Goal: Task Accomplishment & Management: Manage account settings

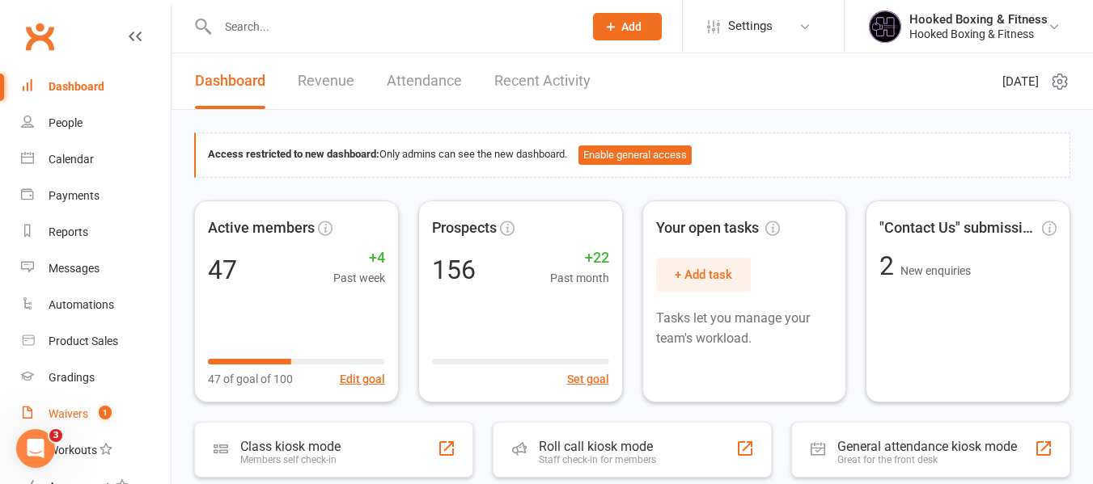
click at [94, 414] on count-badge "1" at bounding box center [101, 414] width 21 height 13
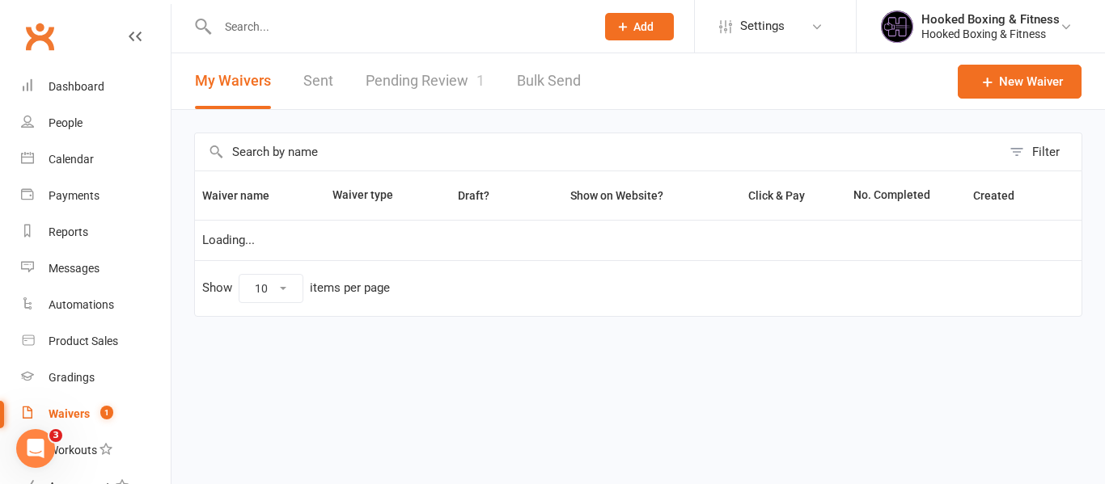
select select "100"
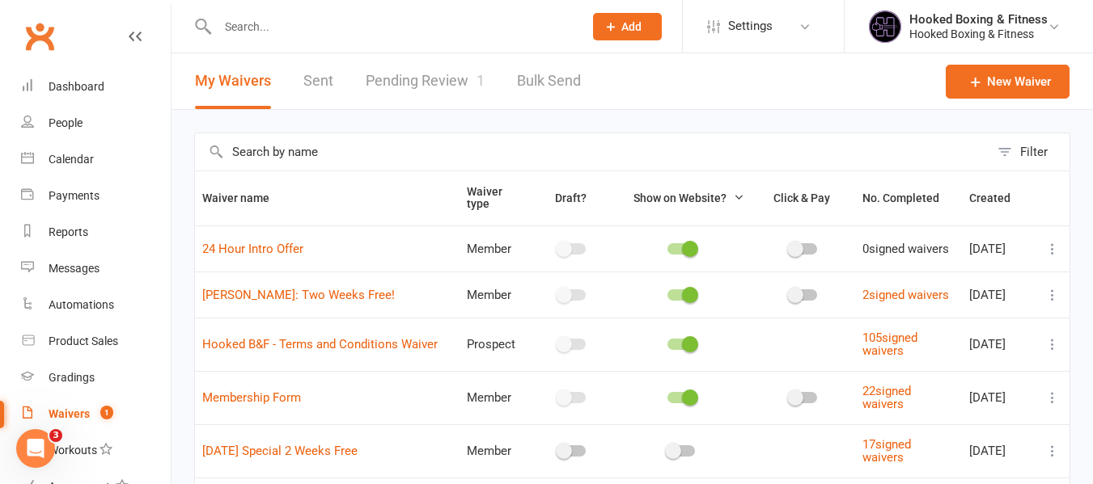
click at [476, 70] on link "Pending Review 1" at bounding box center [425, 81] width 119 height 56
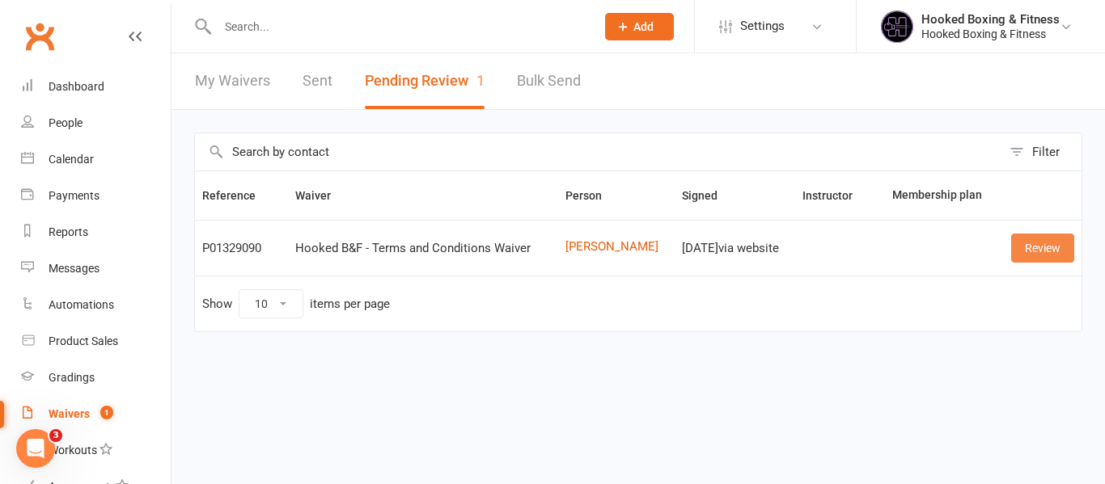
click at [1046, 251] on link "Review" at bounding box center [1042, 248] width 63 height 29
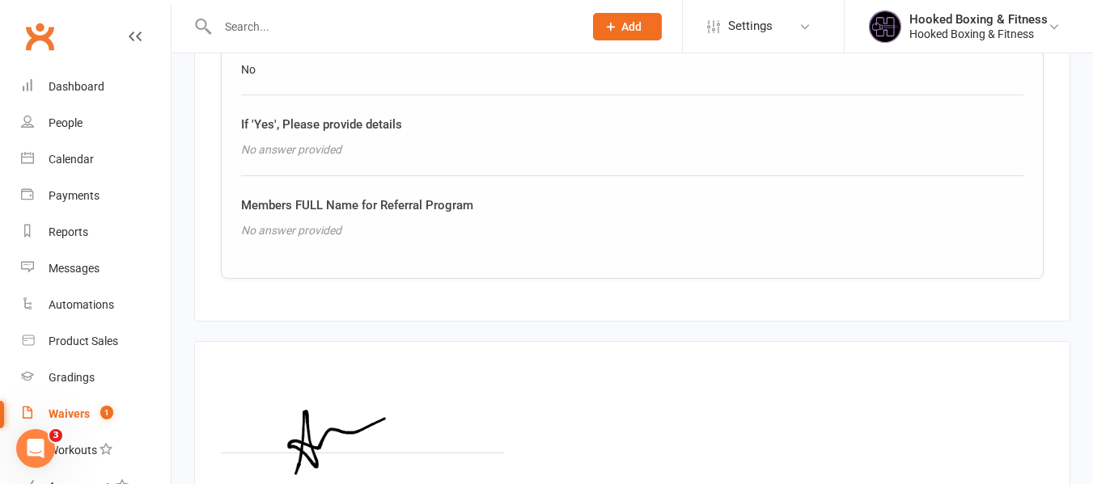
scroll to position [1395, 0]
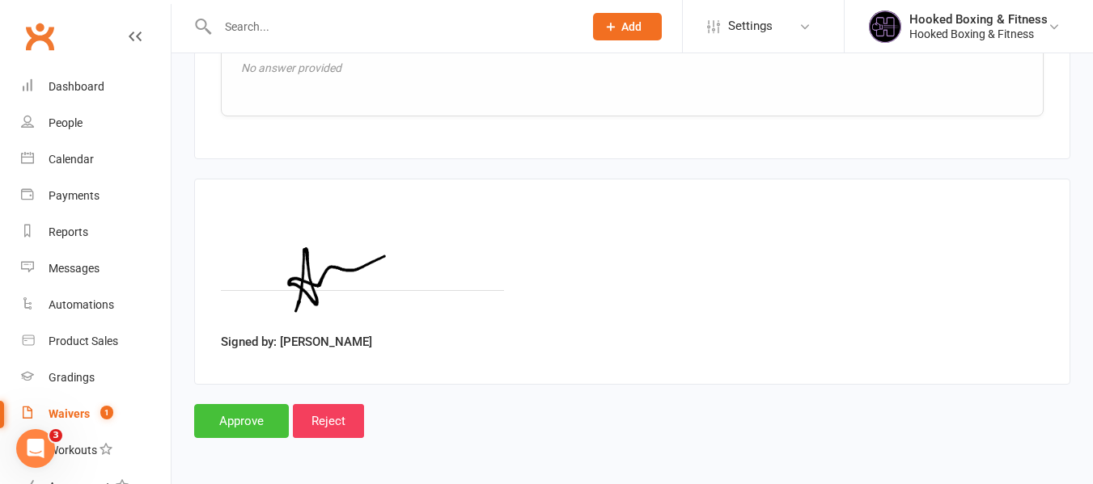
click at [270, 425] on input "Approve" at bounding box center [241, 421] width 95 height 34
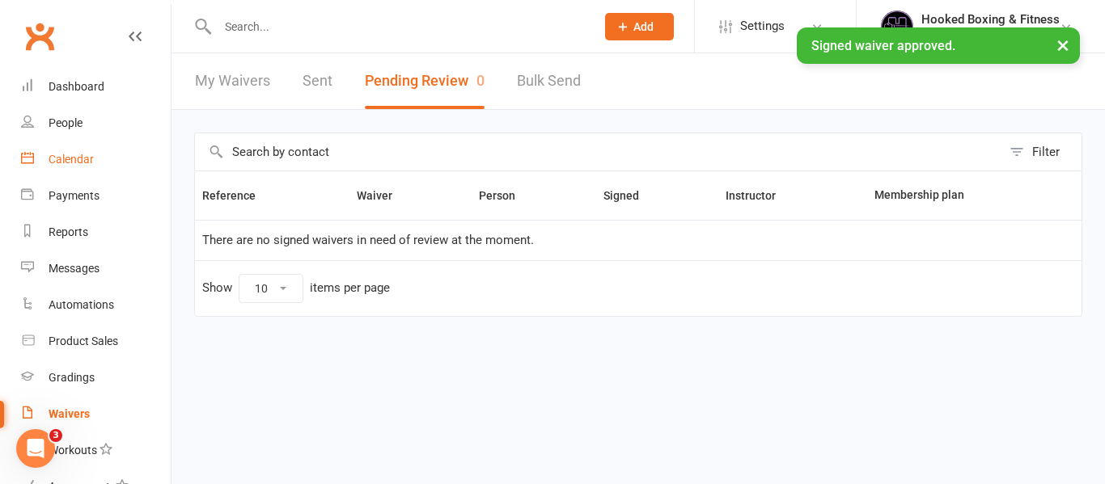
click at [98, 166] on link "Calendar" at bounding box center [96, 160] width 150 height 36
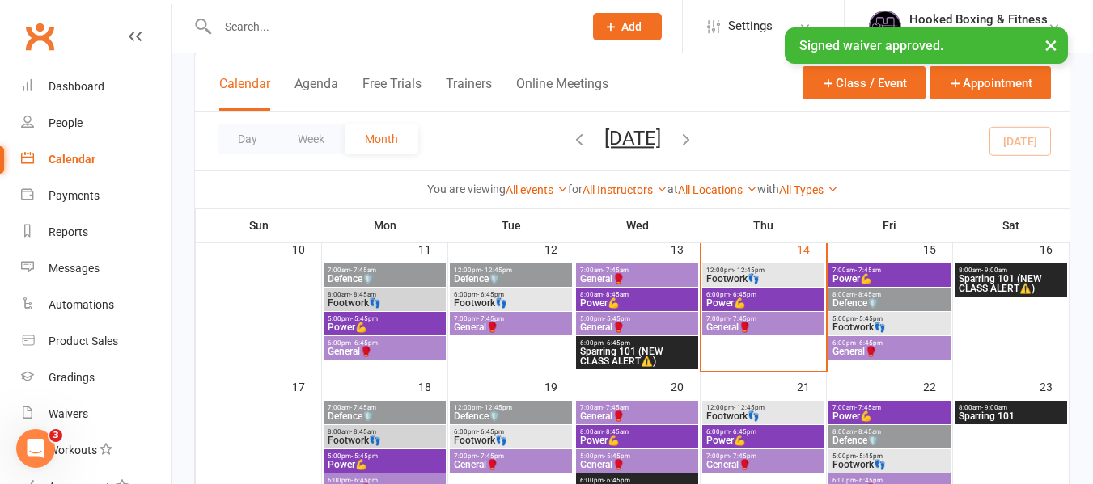
scroll to position [404, 0]
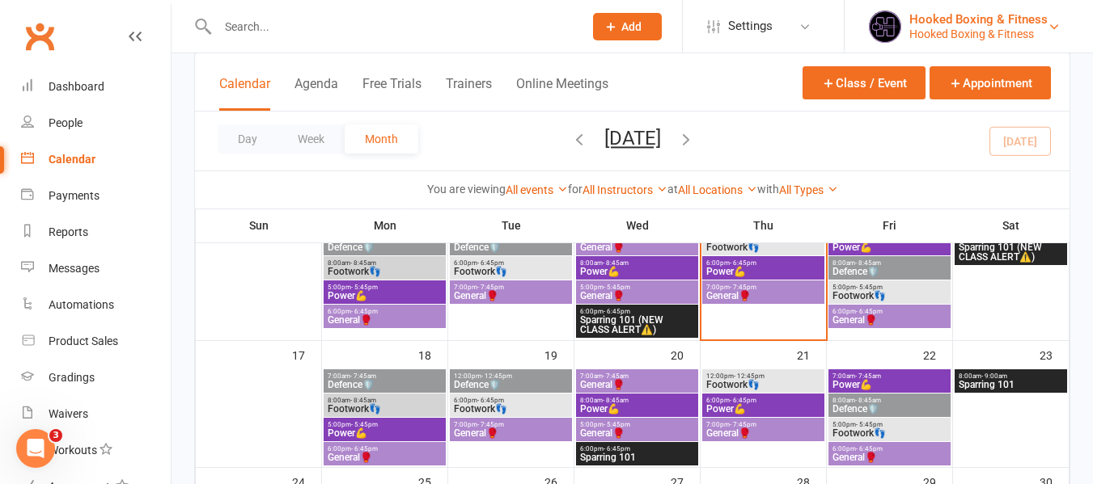
click at [1006, 27] on div "Hooked Boxing & Fitness" at bounding box center [978, 34] width 138 height 15
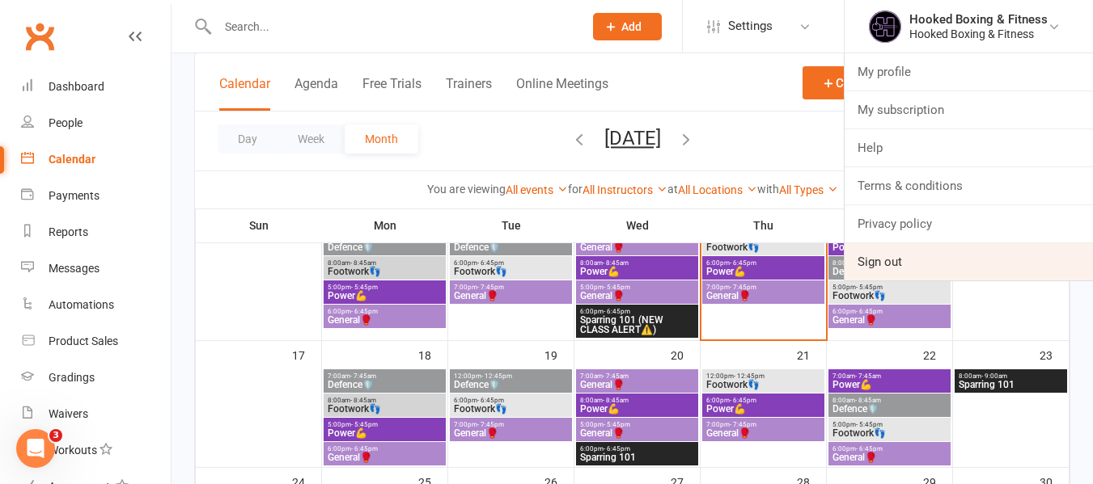
click at [902, 268] on link "Sign out" at bounding box center [968, 261] width 248 height 37
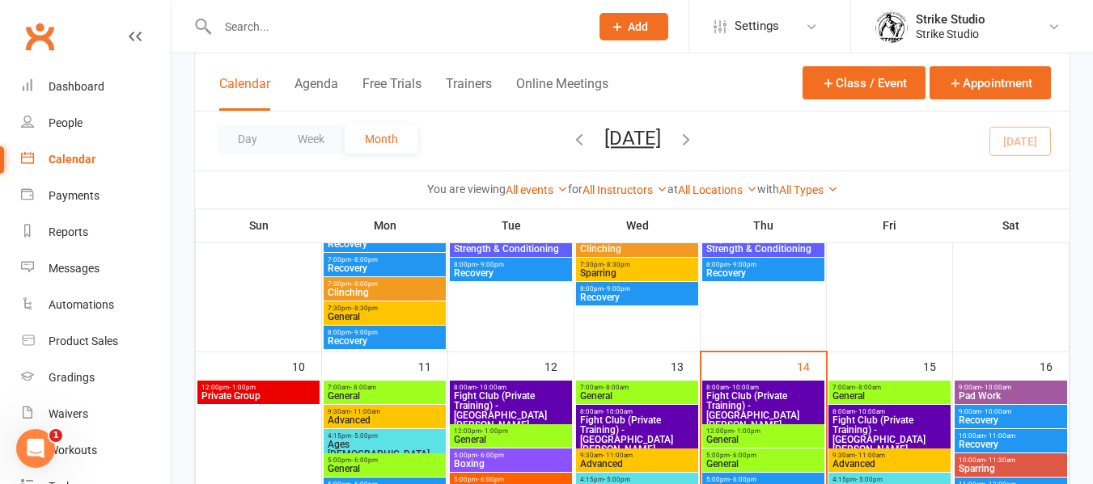
scroll to position [728, 0]
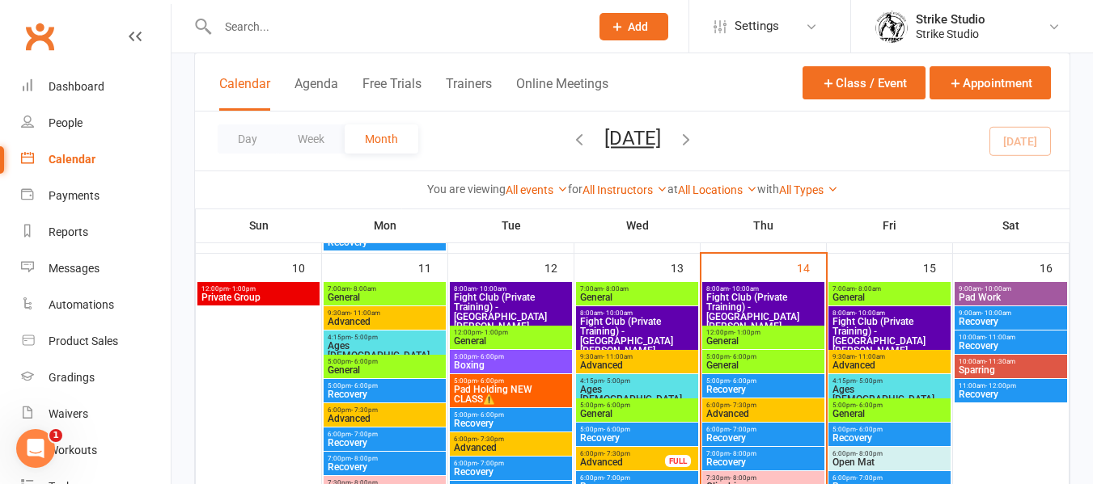
click at [760, 302] on span "Fight Club (Private Training) - Vinay Lim, Quang P..." at bounding box center [763, 317] width 116 height 49
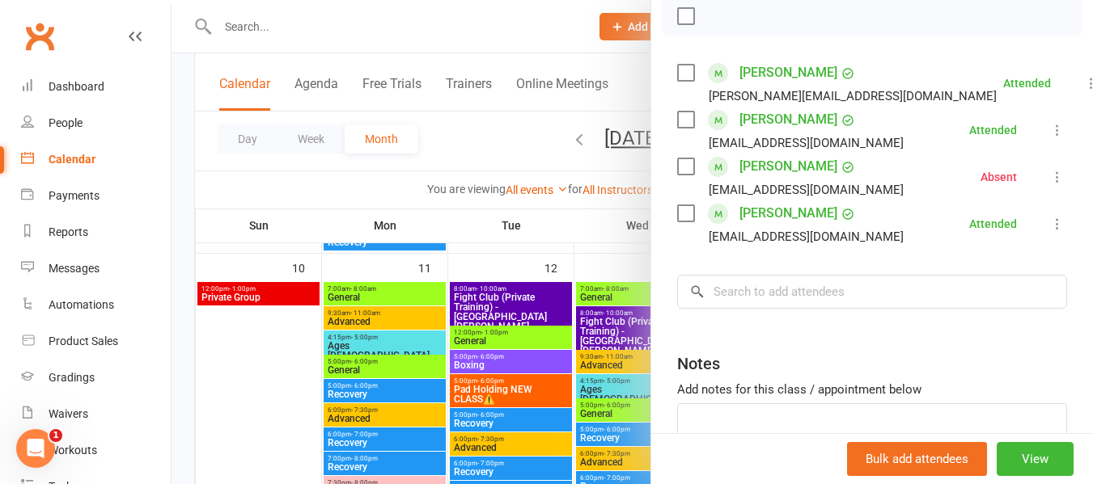
scroll to position [243, 0]
drag, startPoint x: 826, startPoint y: 235, endPoint x: 762, endPoint y: 228, distance: 64.2
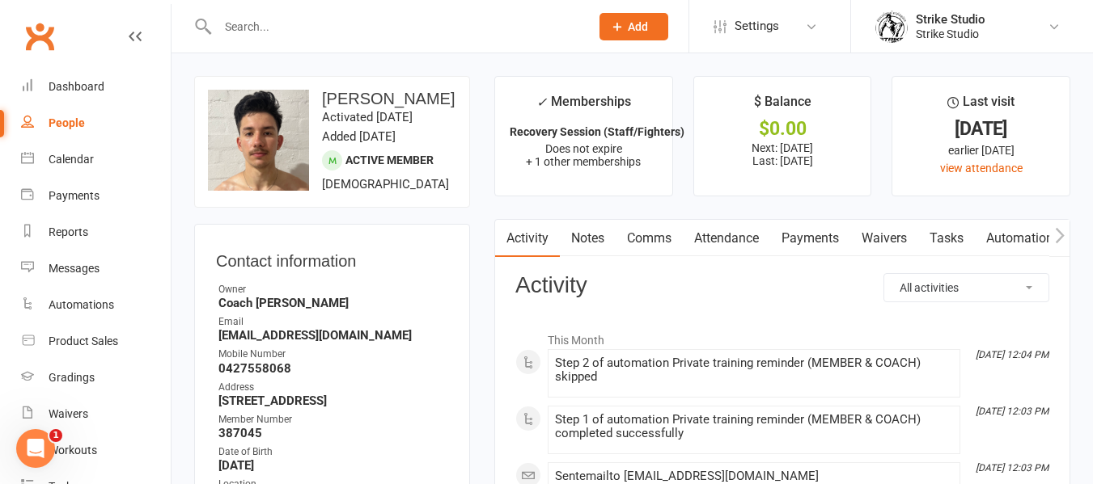
click at [1005, 237] on link "Automations" at bounding box center [1022, 238] width 96 height 37
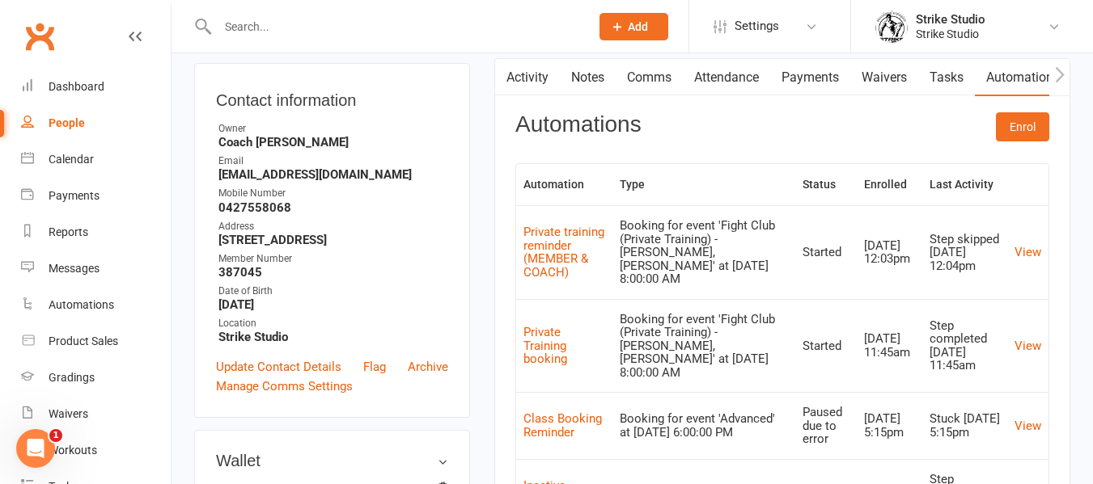
scroll to position [243, 0]
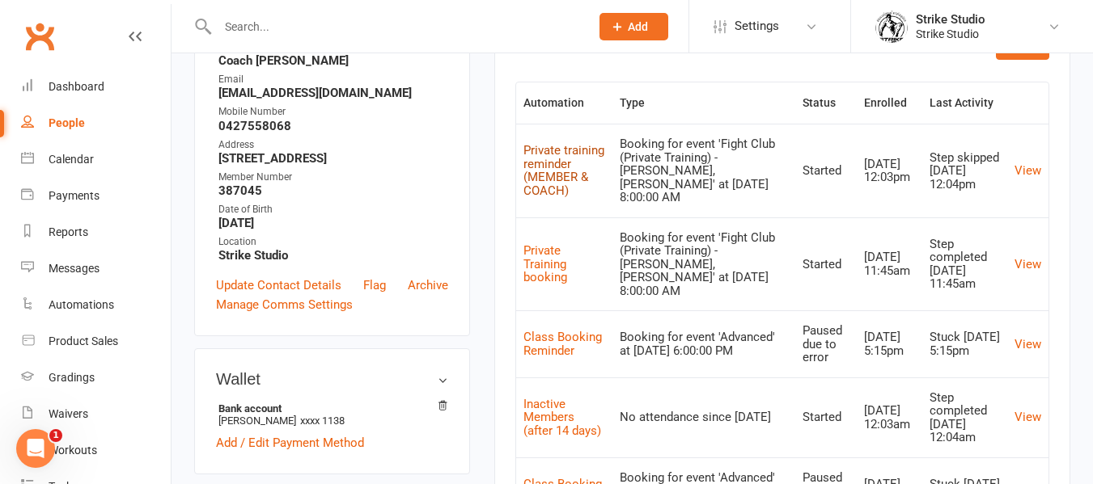
click at [564, 159] on link "Private training reminder (MEMBER & COACH)" at bounding box center [563, 170] width 81 height 55
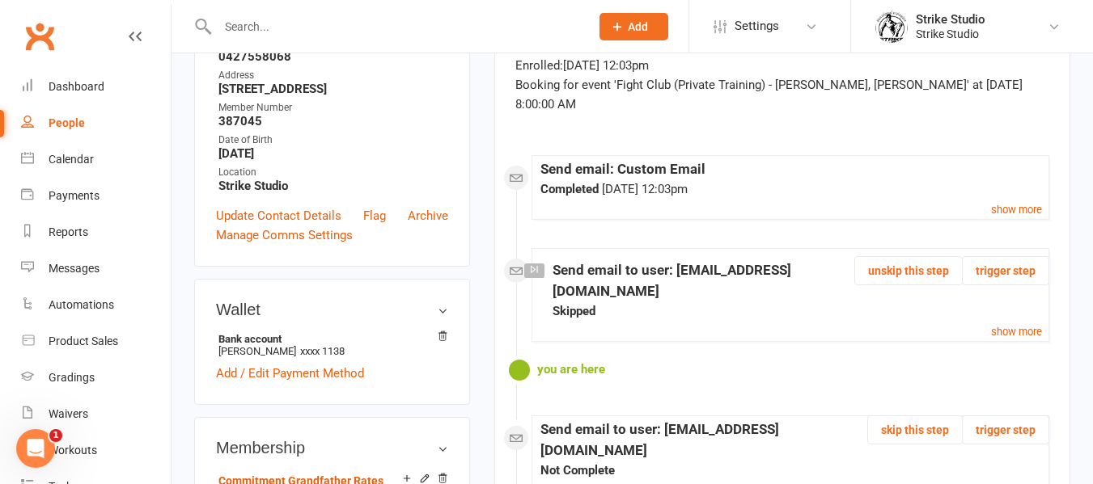
scroll to position [231, 0]
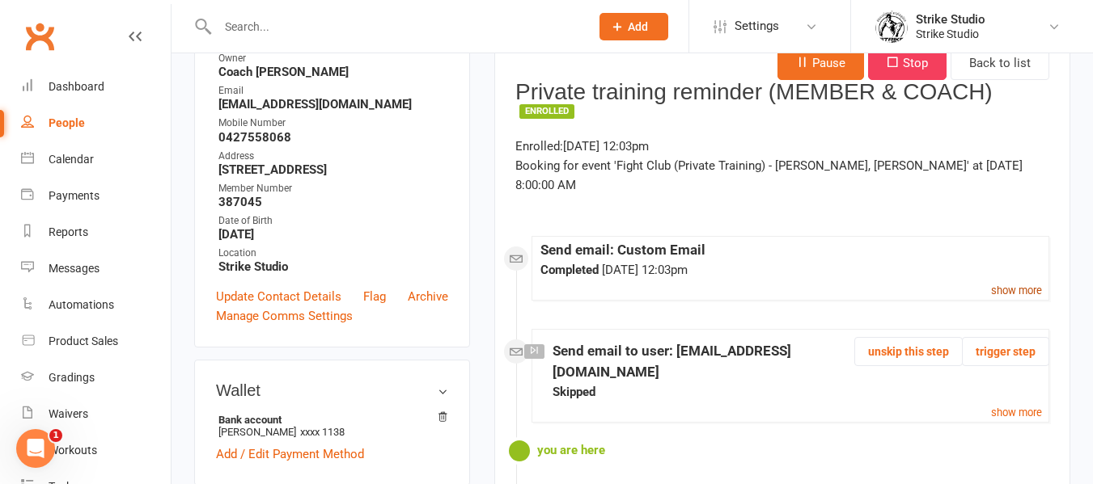
click at [1002, 281] on link "show more" at bounding box center [1016, 290] width 51 height 19
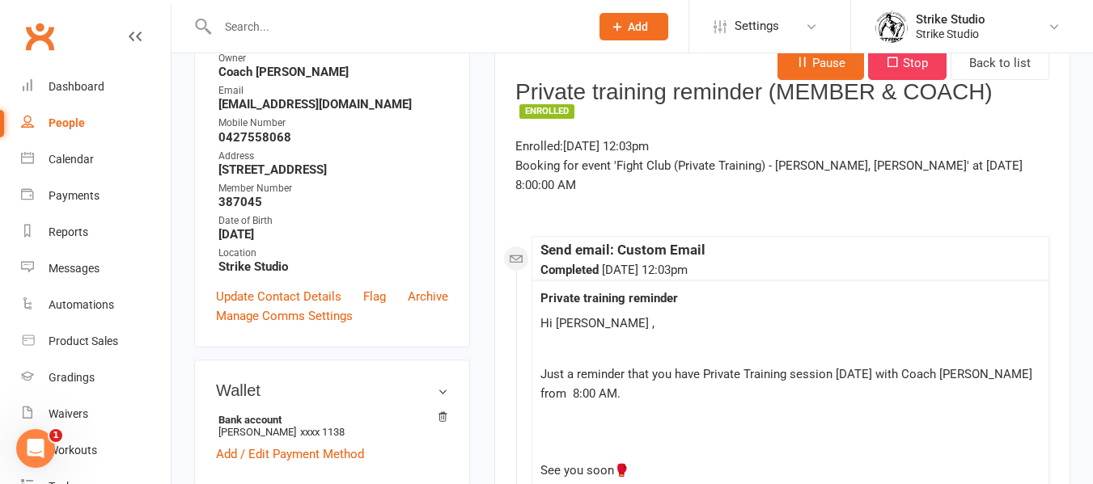
scroll to position [150, 0]
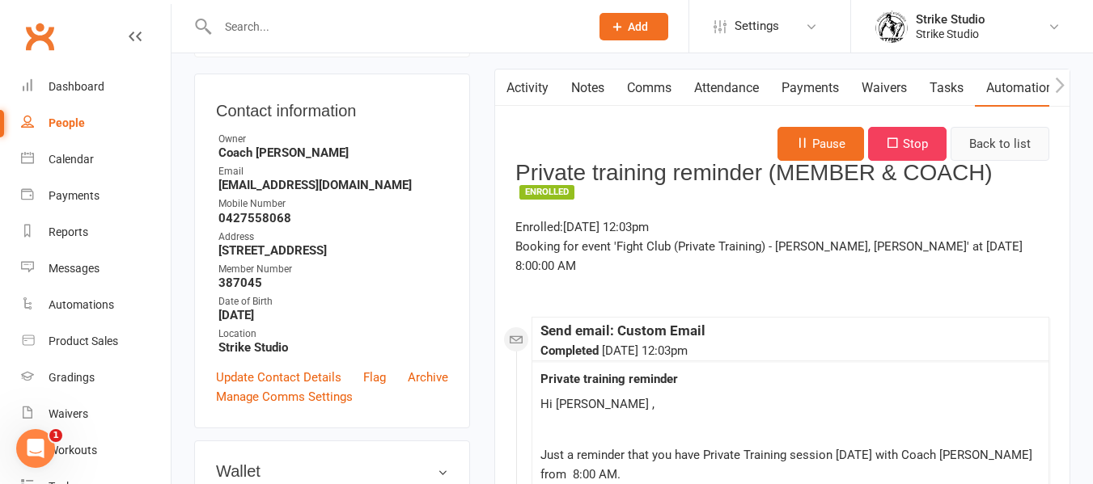
click at [1021, 147] on link "Back to list" at bounding box center [999, 144] width 99 height 34
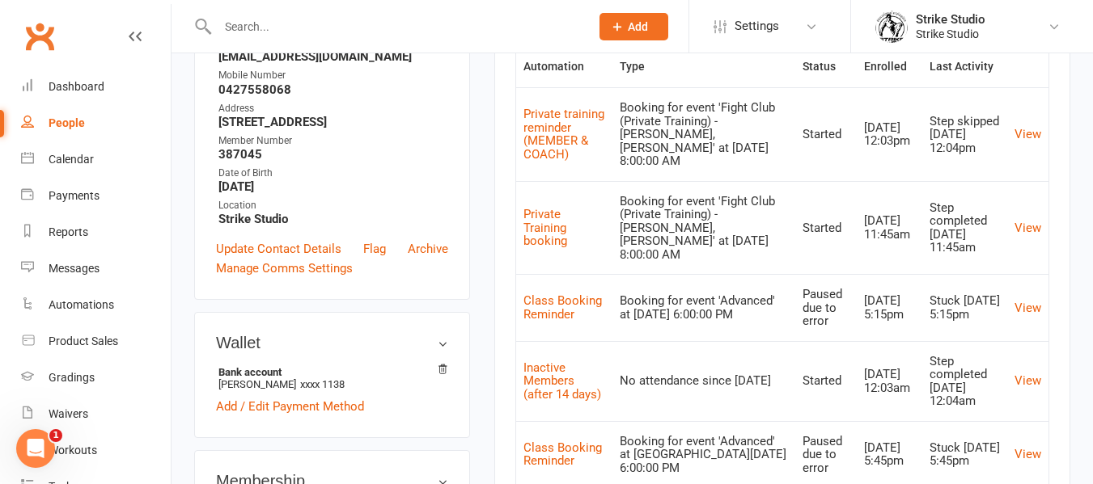
scroll to position [243, 0]
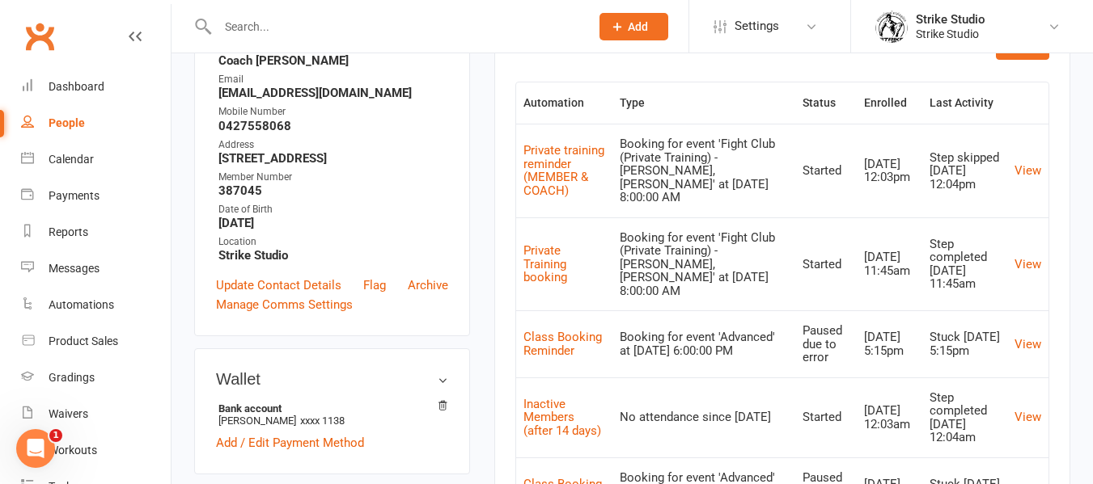
click at [1046, 260] on td "View" at bounding box center [1027, 265] width 41 height 94
click at [1040, 265] on link "View" at bounding box center [1027, 264] width 27 height 15
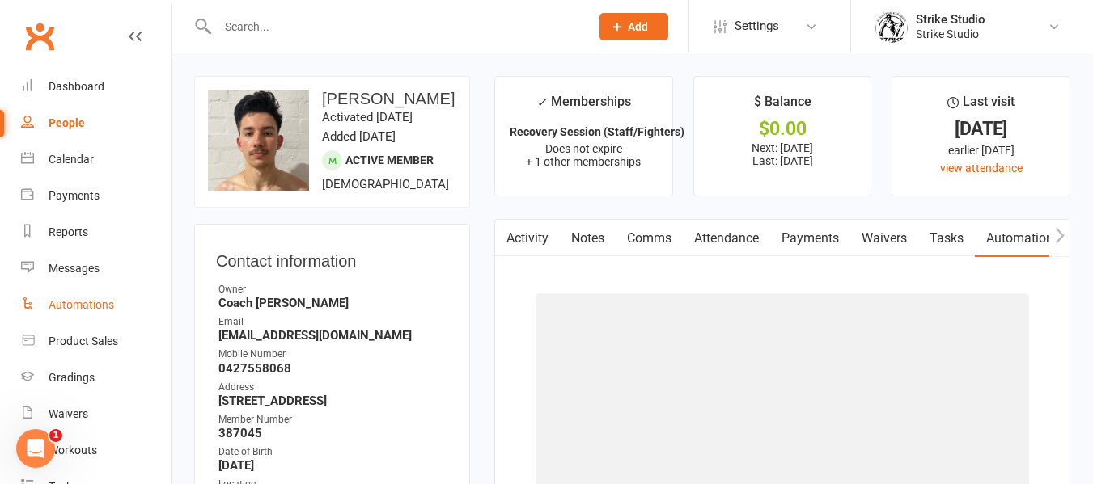
click at [98, 305] on div "Automations" at bounding box center [82, 304] width 66 height 13
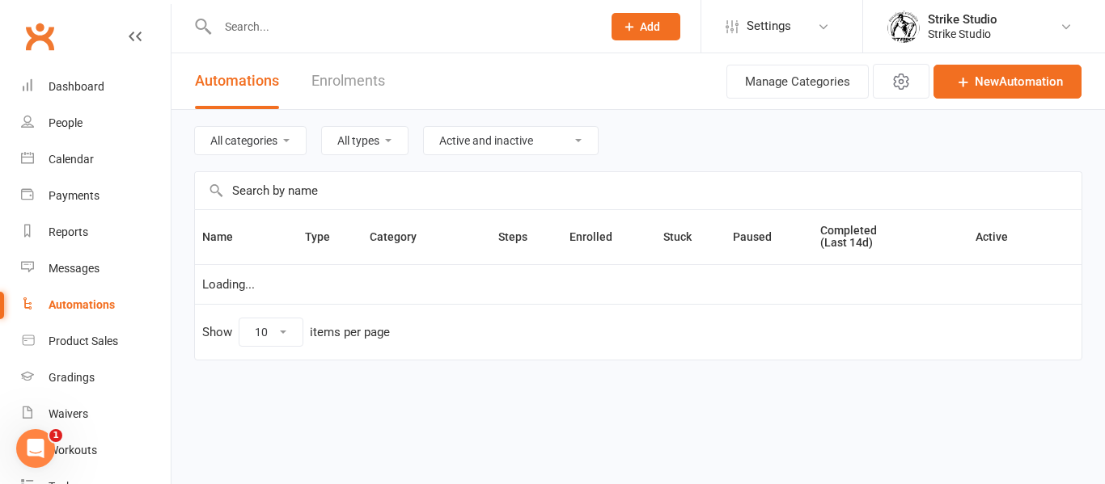
select select "100"
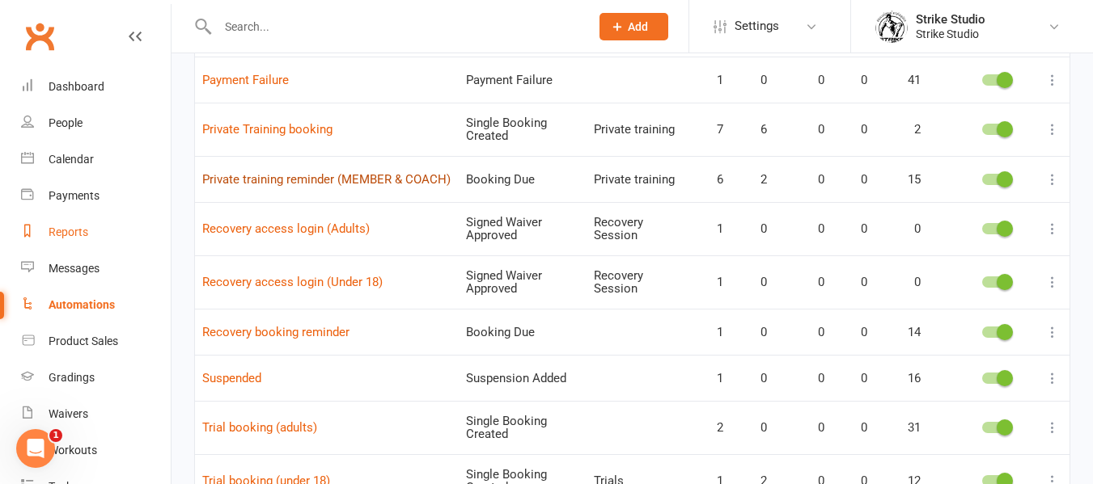
scroll to position [1860, 0]
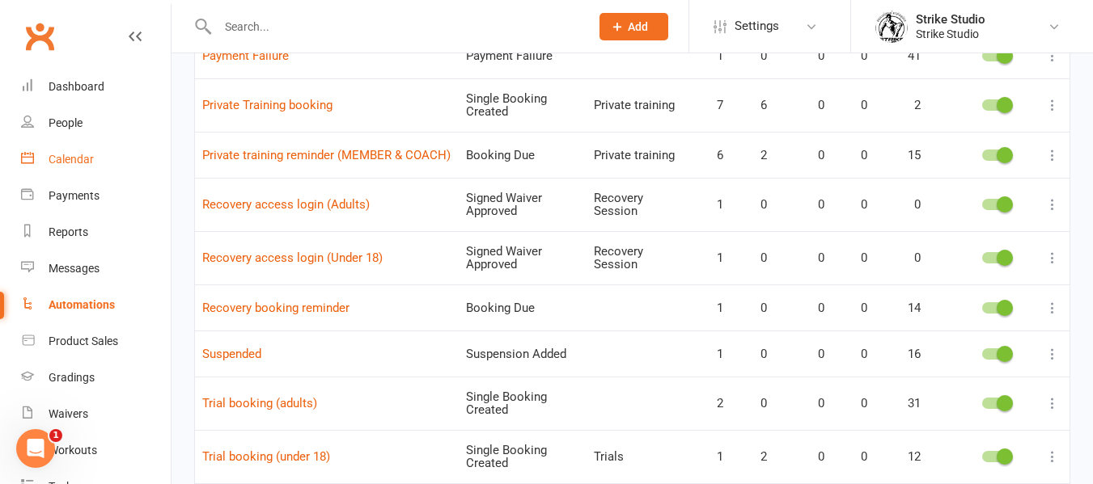
click at [87, 148] on link "Calendar" at bounding box center [96, 160] width 150 height 36
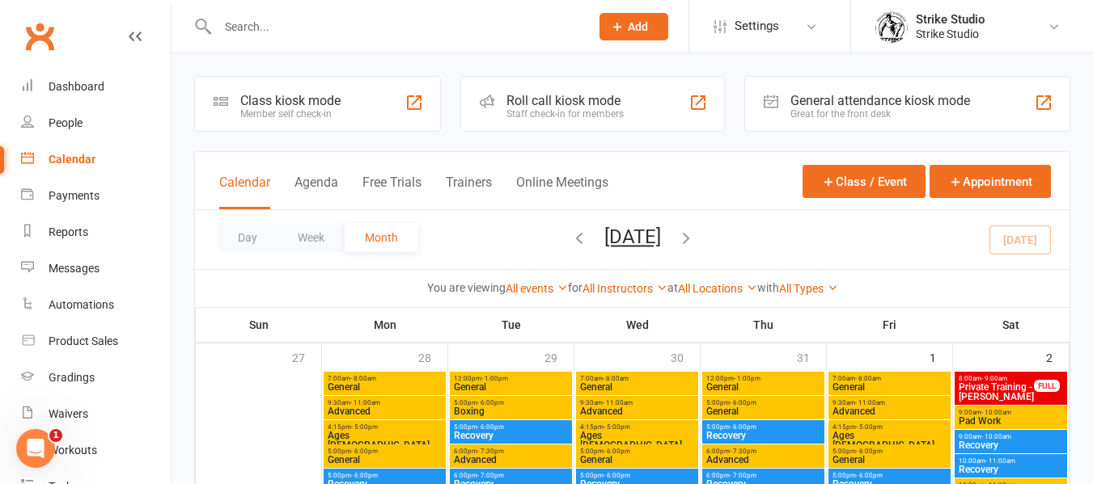
scroll to position [647, 0]
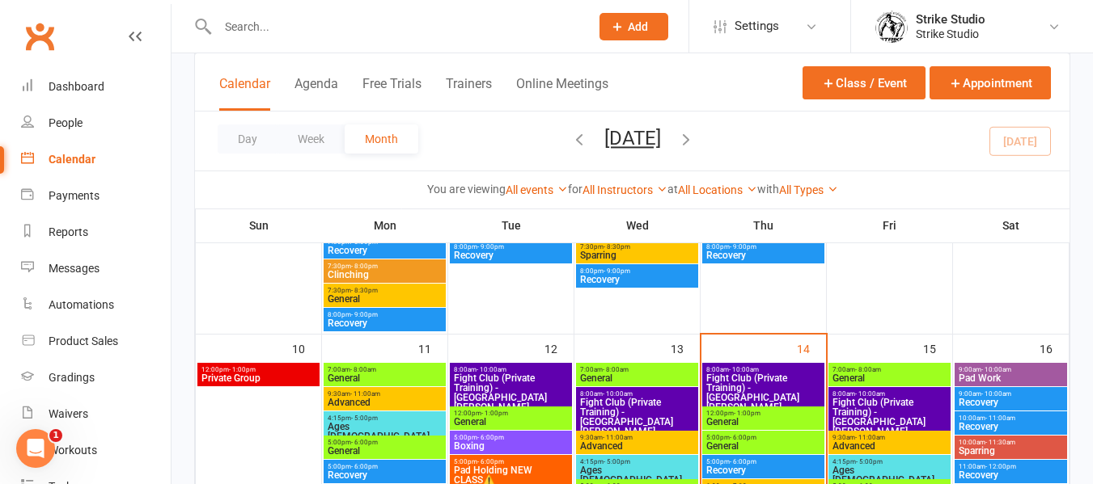
click at [913, 404] on span "Fight Club (Private Training) - Vinay Lim, Quang P..." at bounding box center [889, 422] width 116 height 49
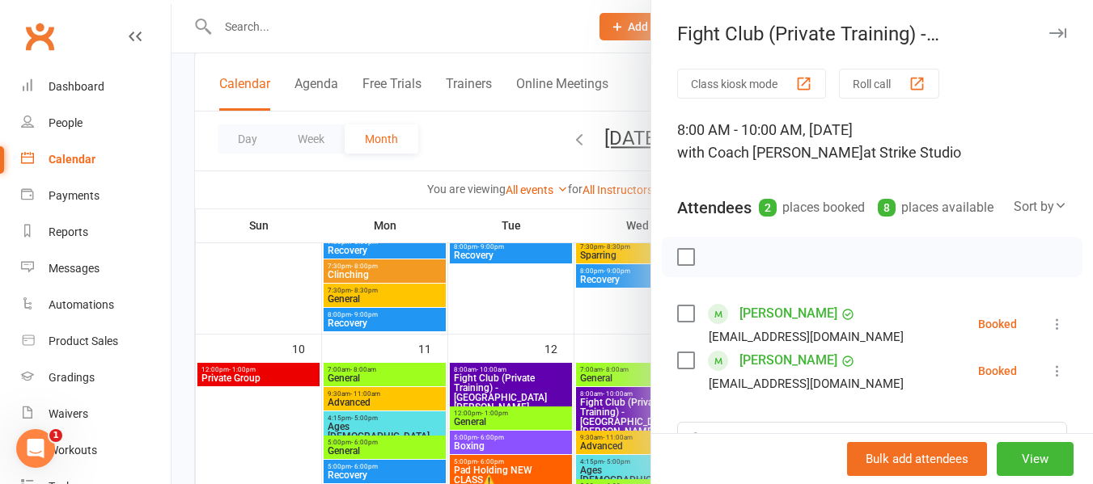
scroll to position [162, 0]
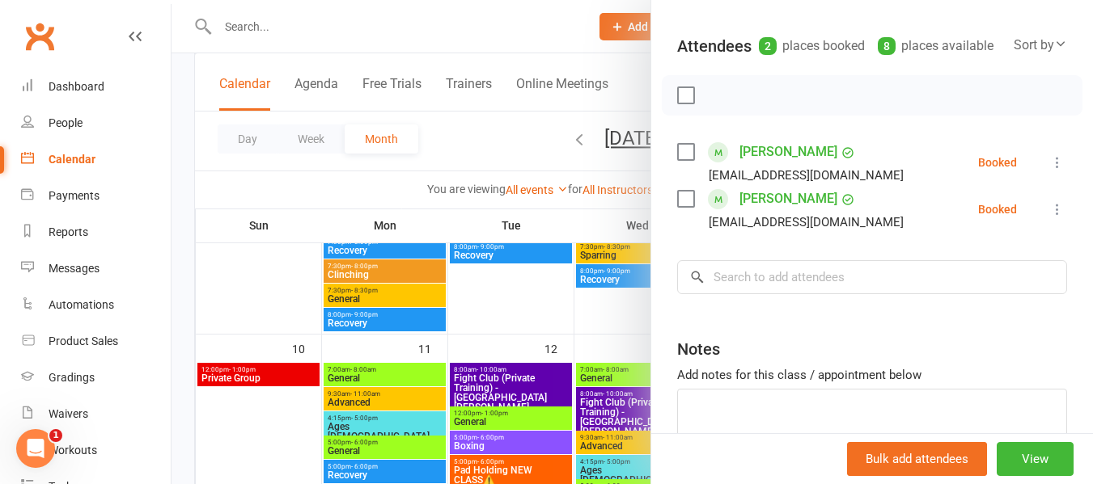
drag, startPoint x: 765, startPoint y: 222, endPoint x: 832, endPoint y: 230, distance: 67.6
click at [832, 230] on div "Quang Pham minhpham7532@gmail.com" at bounding box center [793, 209] width 233 height 47
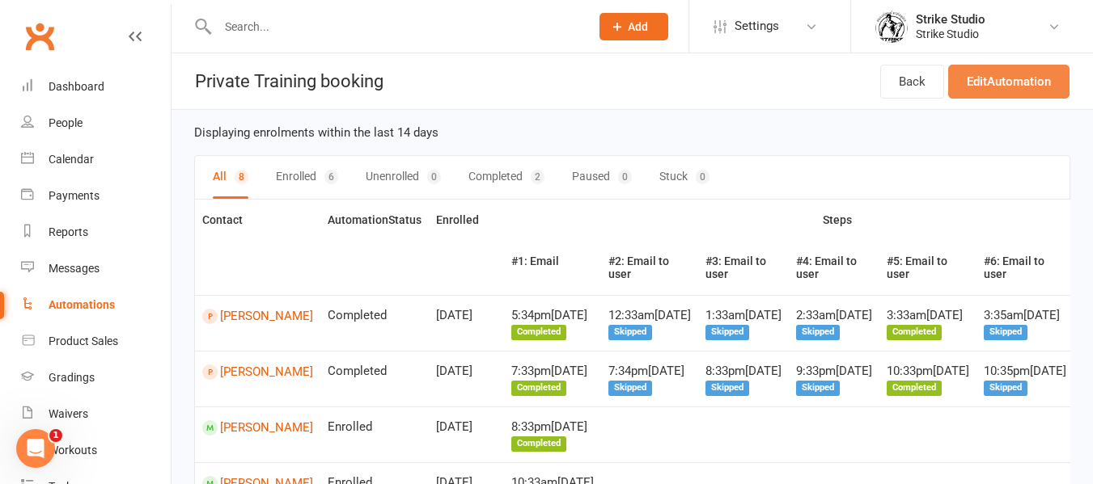
click at [1005, 82] on link "Edit Automation" at bounding box center [1008, 82] width 121 height 34
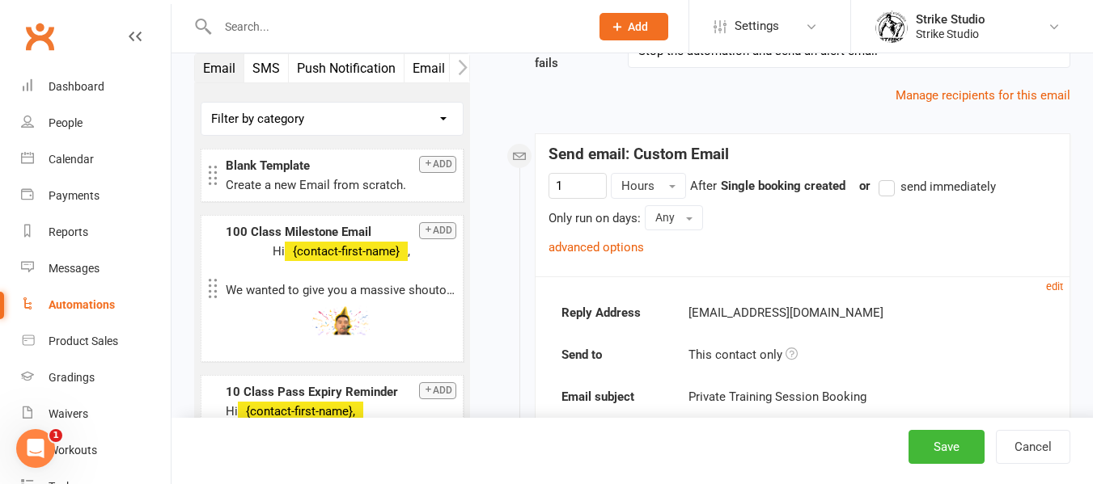
scroll to position [162, 0]
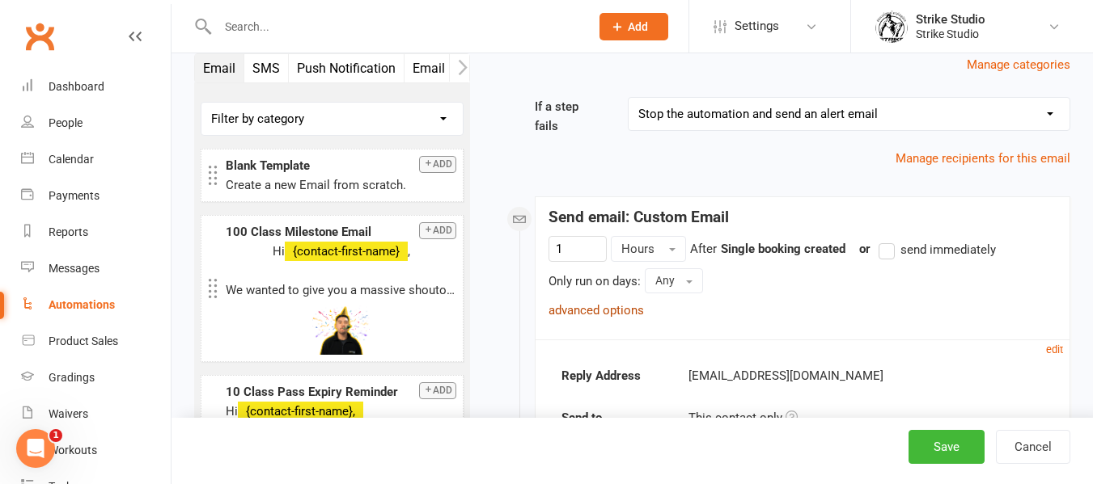
click at [609, 306] on link "advanced options" at bounding box center [595, 310] width 95 height 15
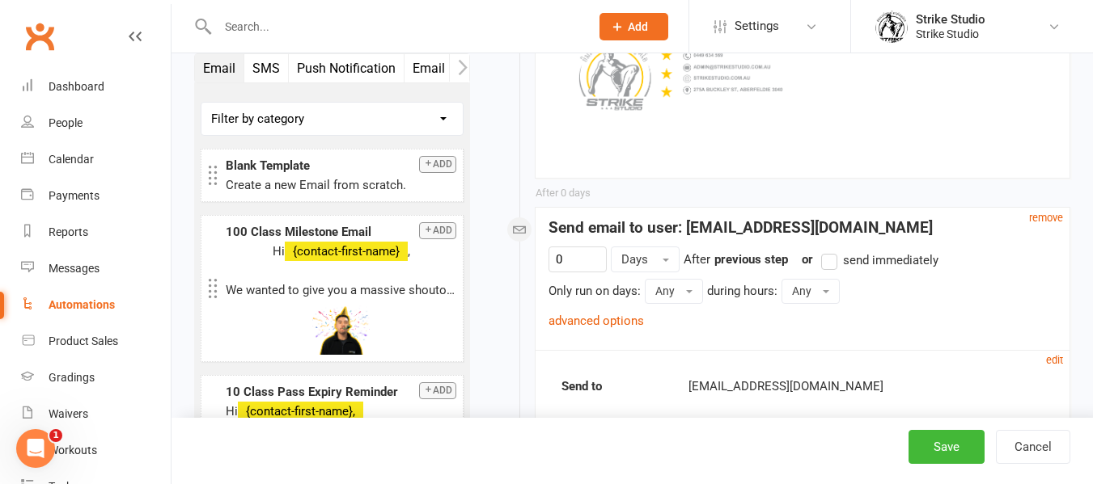
scroll to position [890, 0]
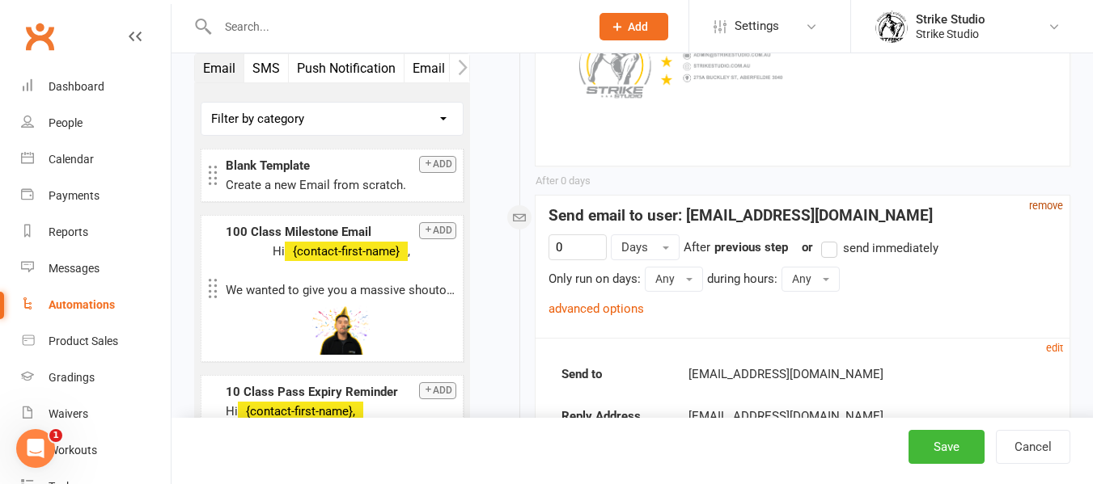
click at [1046, 207] on small "remove" at bounding box center [1046, 206] width 34 height 12
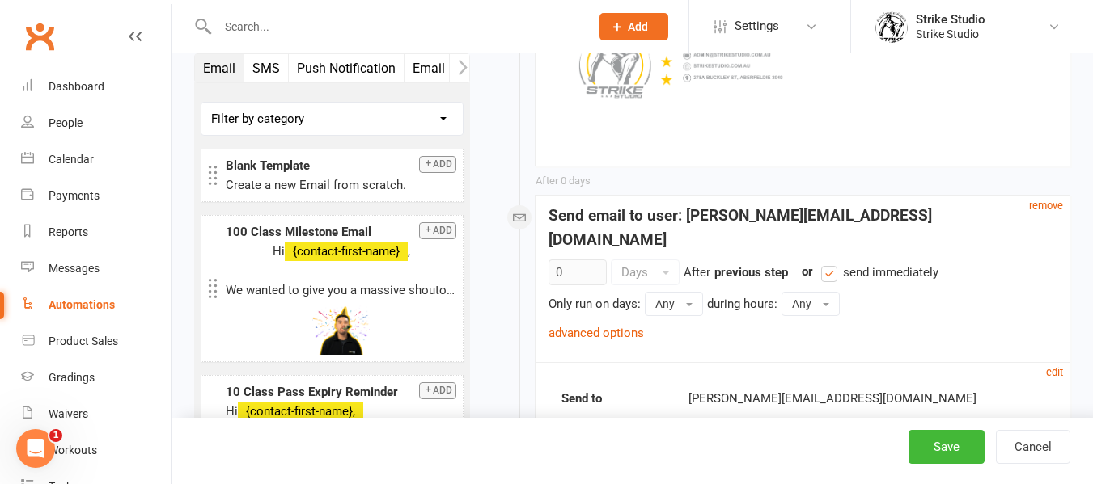
click at [1046, 207] on small "remove" at bounding box center [1046, 206] width 34 height 12
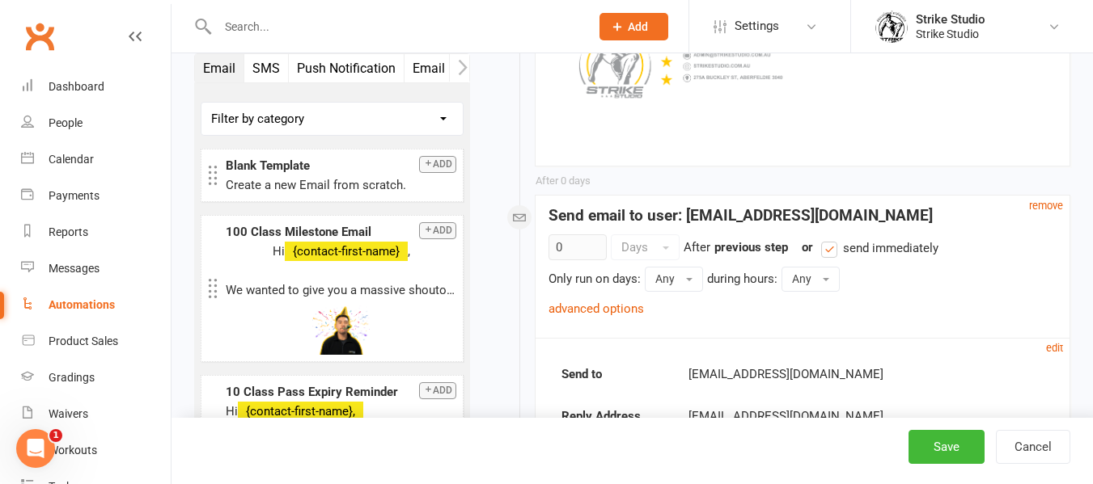
click at [1046, 207] on small "remove" at bounding box center [1046, 206] width 34 height 12
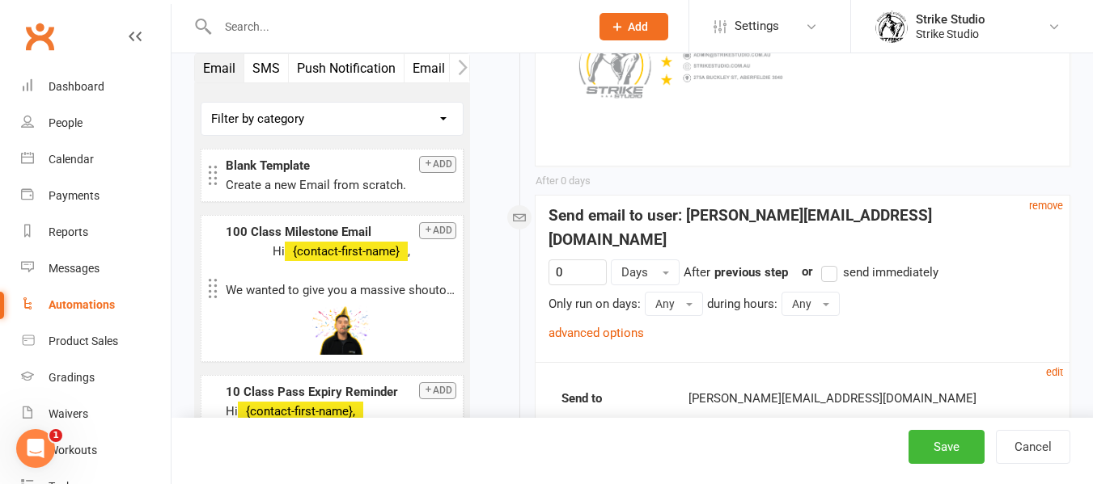
click at [1046, 207] on small "remove" at bounding box center [1046, 206] width 34 height 12
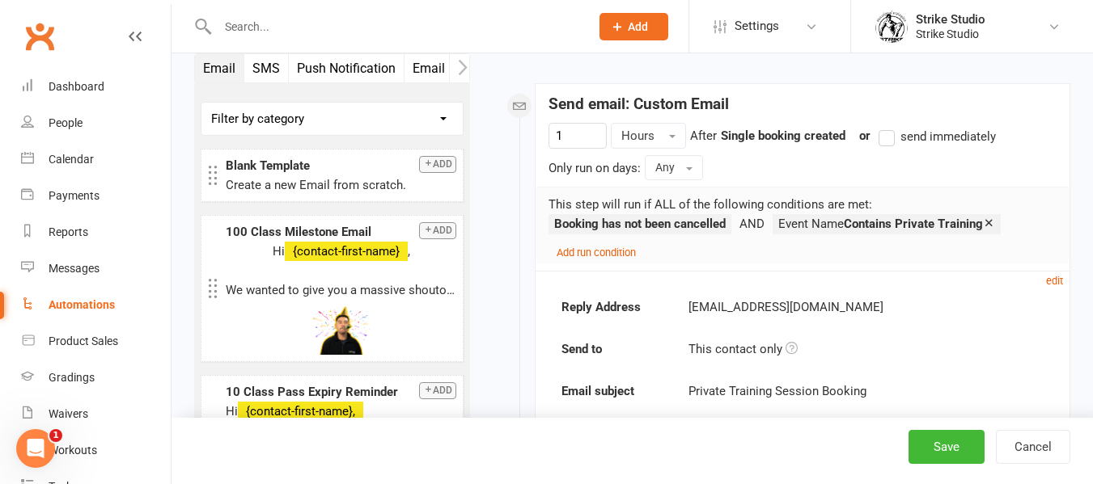
scroll to position [247, 0]
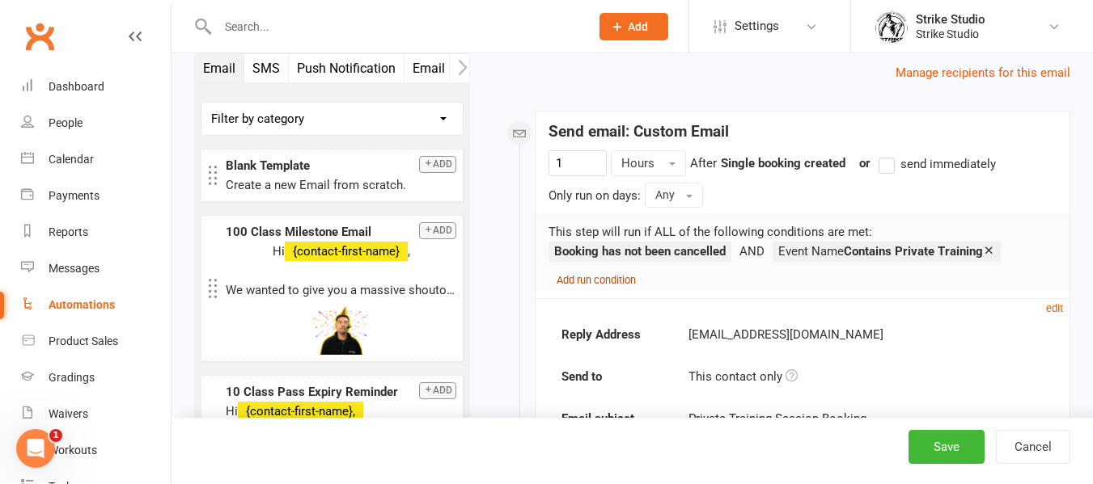
click at [588, 281] on small "Add run condition" at bounding box center [595, 280] width 79 height 12
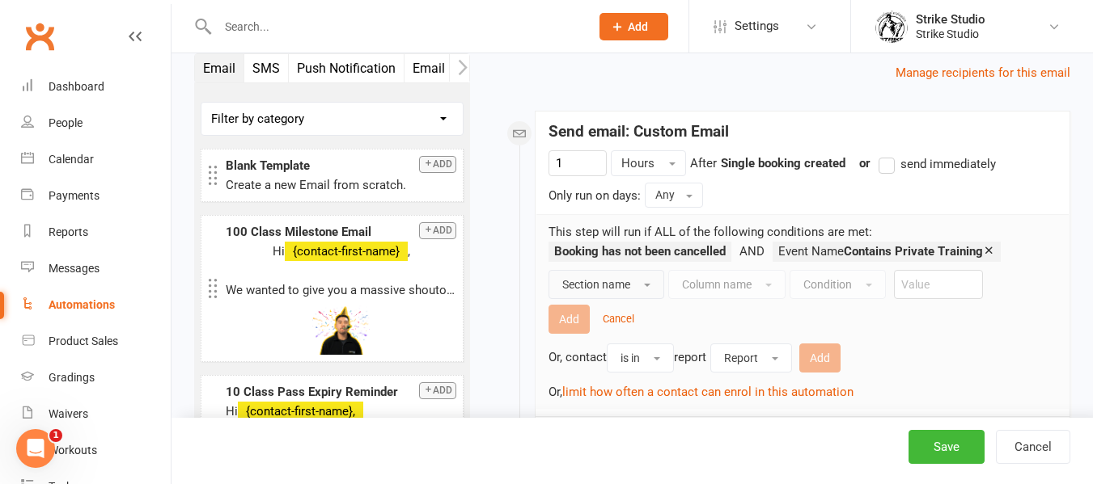
click at [636, 284] on button "Section name" at bounding box center [606, 284] width 116 height 29
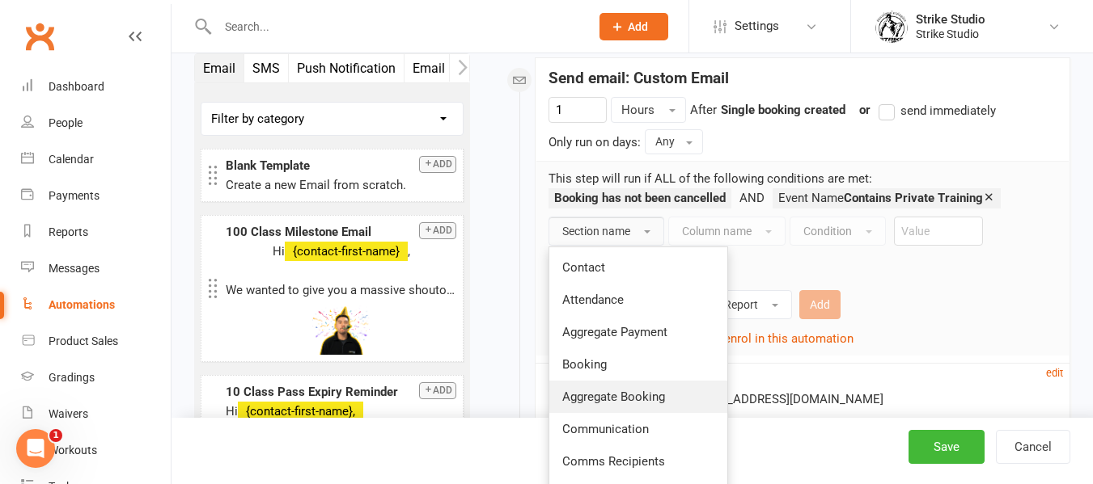
scroll to position [328, 0]
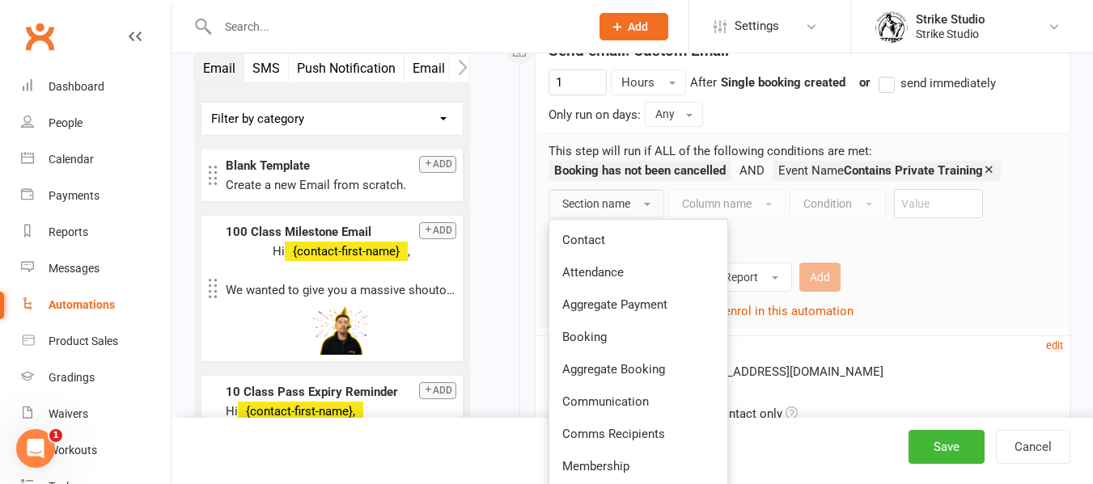
drag, startPoint x: 618, startPoint y: 332, endPoint x: 626, endPoint y: 313, distance: 21.0
click at [618, 332] on link "Booking" at bounding box center [638, 337] width 178 height 32
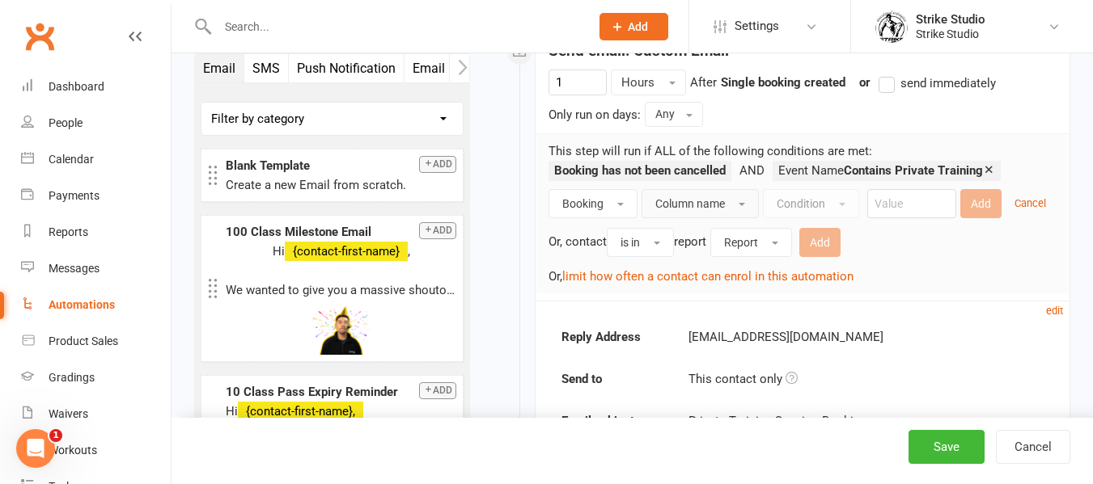
click at [729, 205] on button "Column name" at bounding box center [699, 203] width 117 height 29
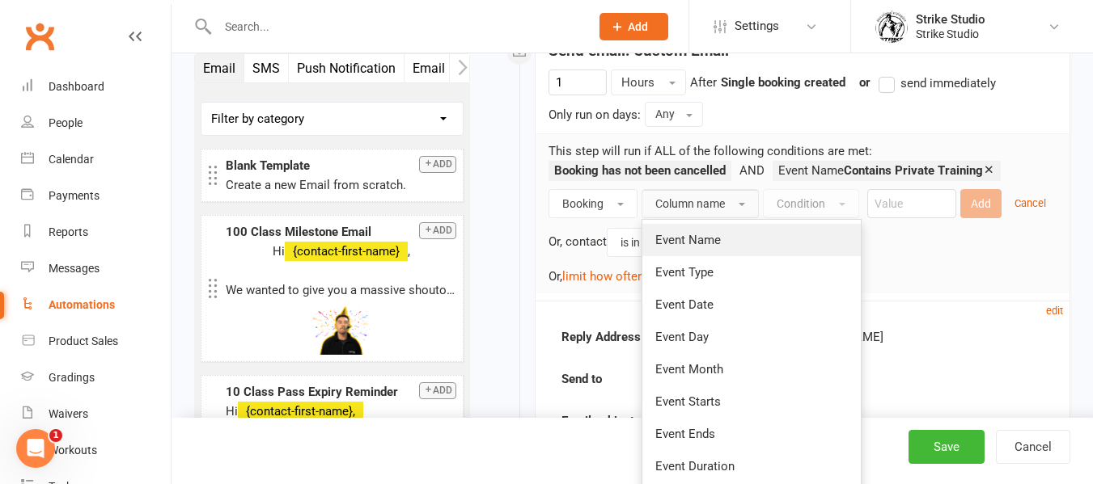
click at [735, 248] on link "Event Name" at bounding box center [751, 240] width 218 height 32
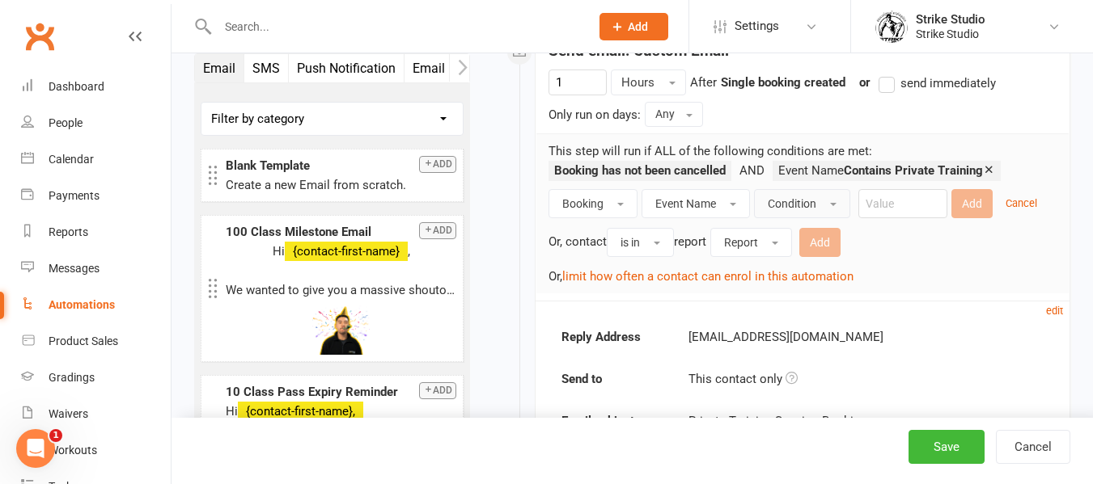
click at [801, 205] on span "Condition" at bounding box center [791, 203] width 49 height 13
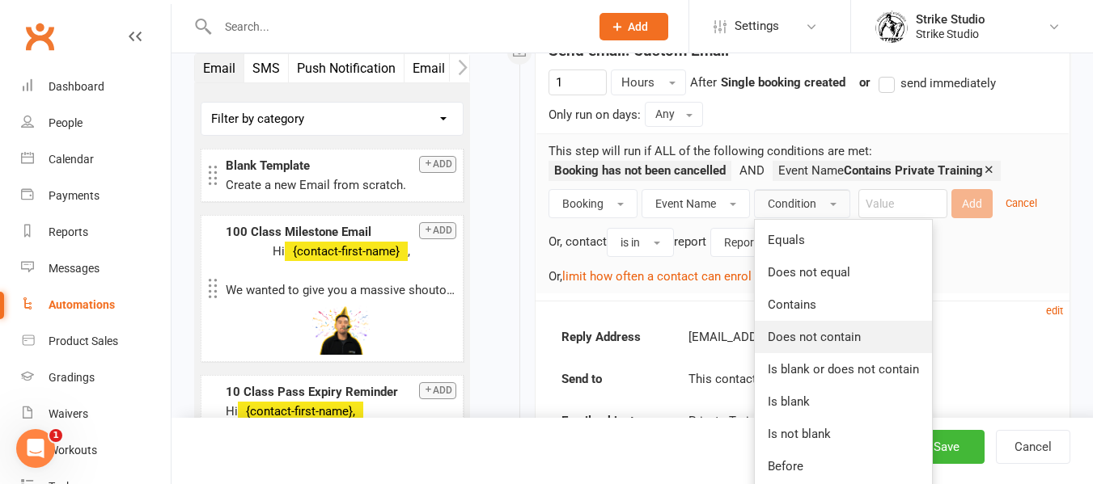
click at [805, 342] on span "Does not contain" at bounding box center [813, 337] width 93 height 15
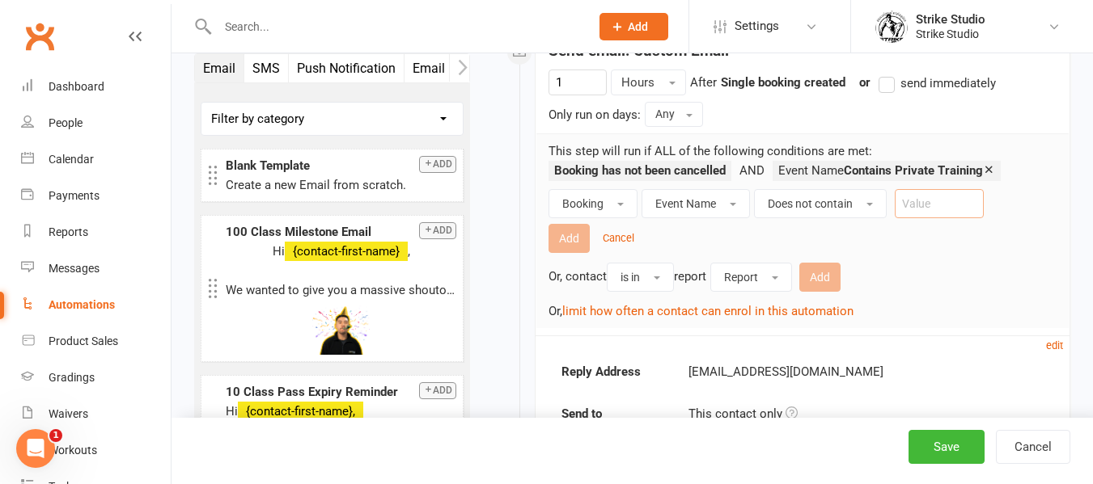
click at [938, 205] on input "text" at bounding box center [938, 203] width 89 height 29
type input "fight club"
click at [573, 232] on button "Add" at bounding box center [568, 238] width 41 height 29
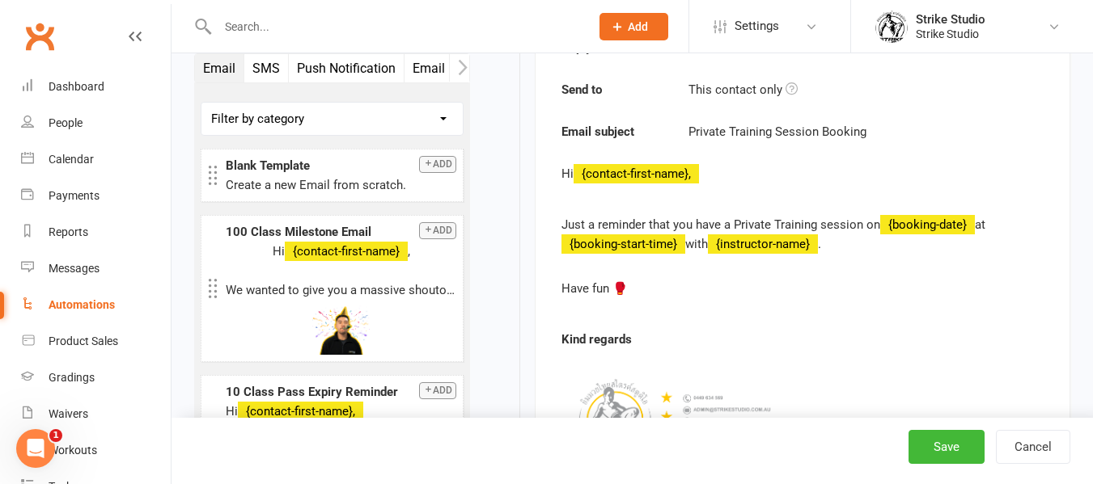
scroll to position [571, 0]
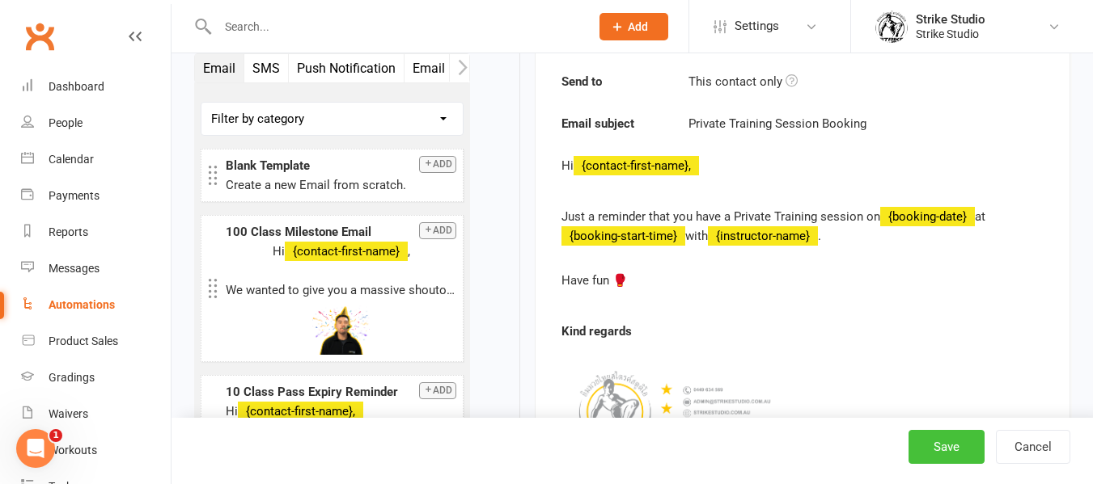
click at [945, 446] on button "Save" at bounding box center [946, 447] width 76 height 34
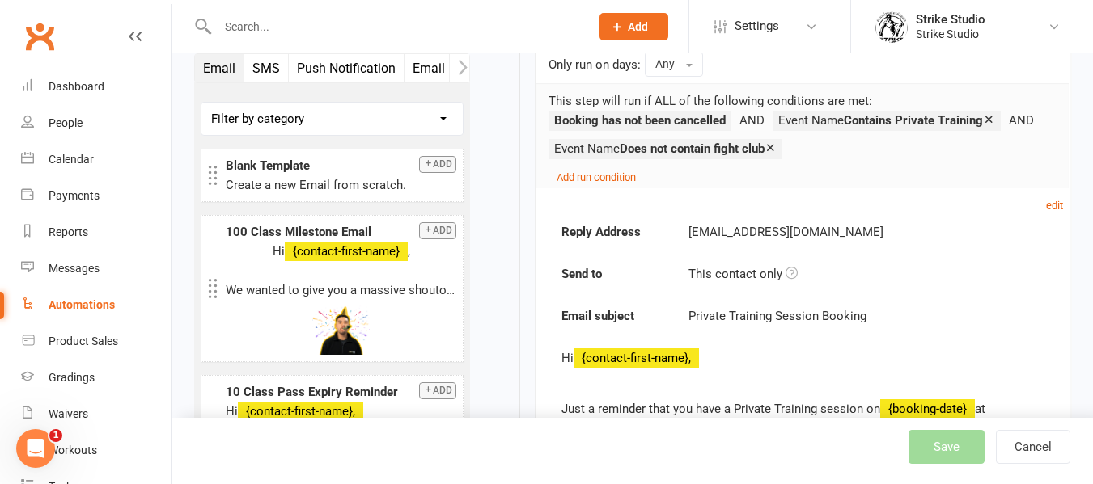
scroll to position [421, 0]
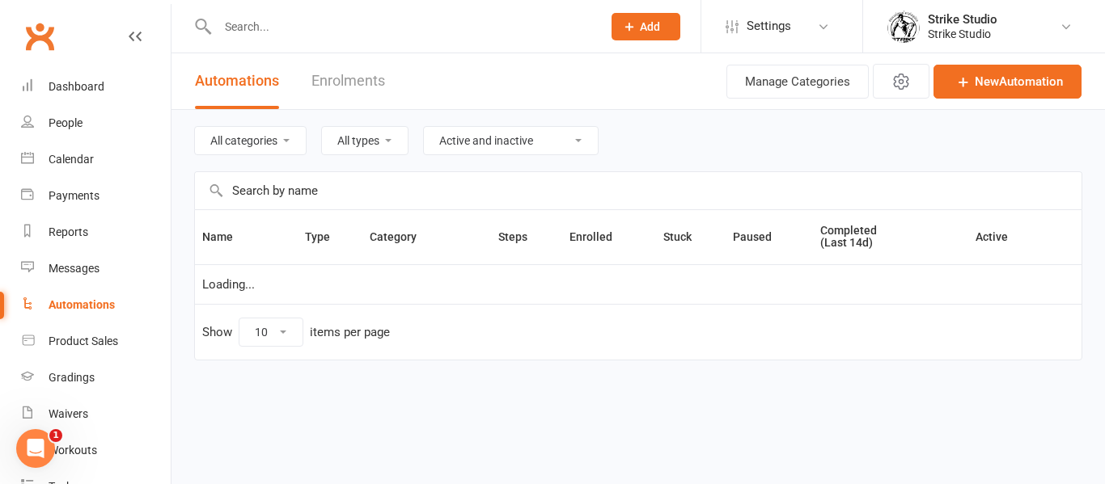
select select "100"
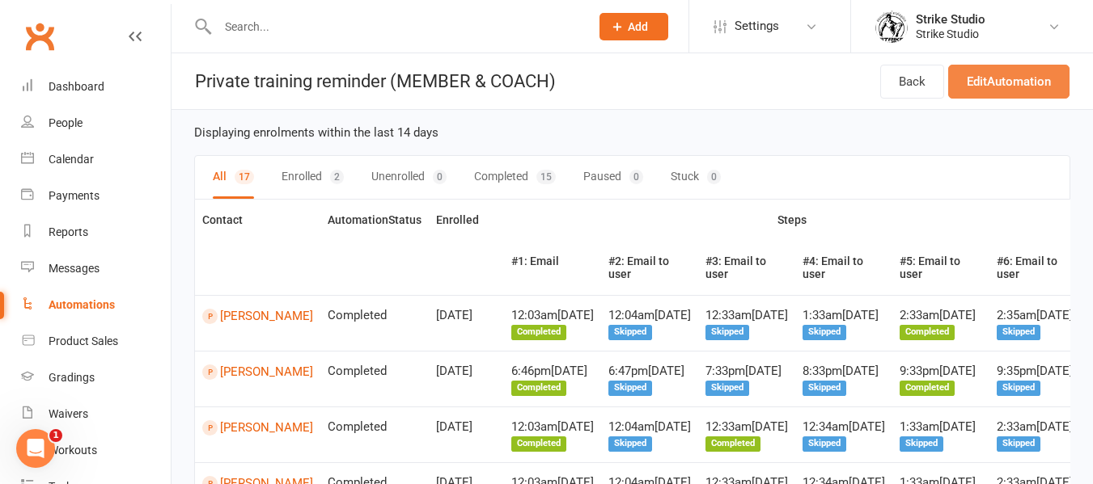
click at [998, 95] on link "Edit Automation" at bounding box center [1008, 82] width 121 height 34
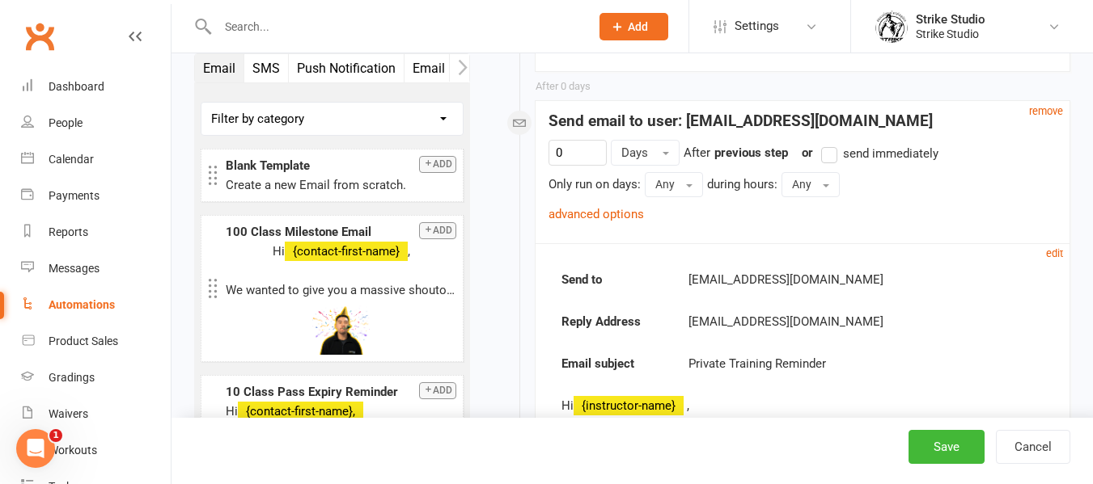
scroll to position [970, 0]
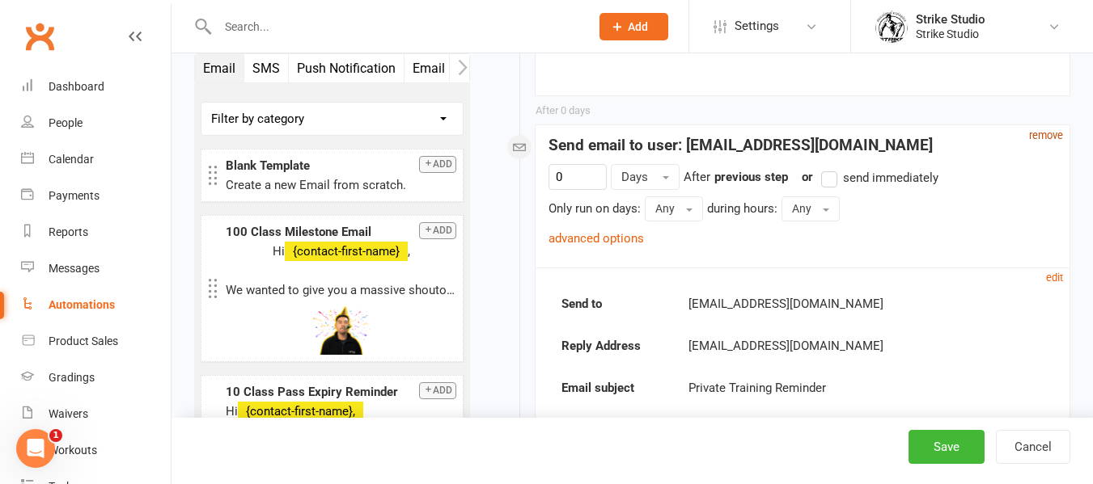
click at [1059, 136] on small "remove" at bounding box center [1046, 135] width 34 height 12
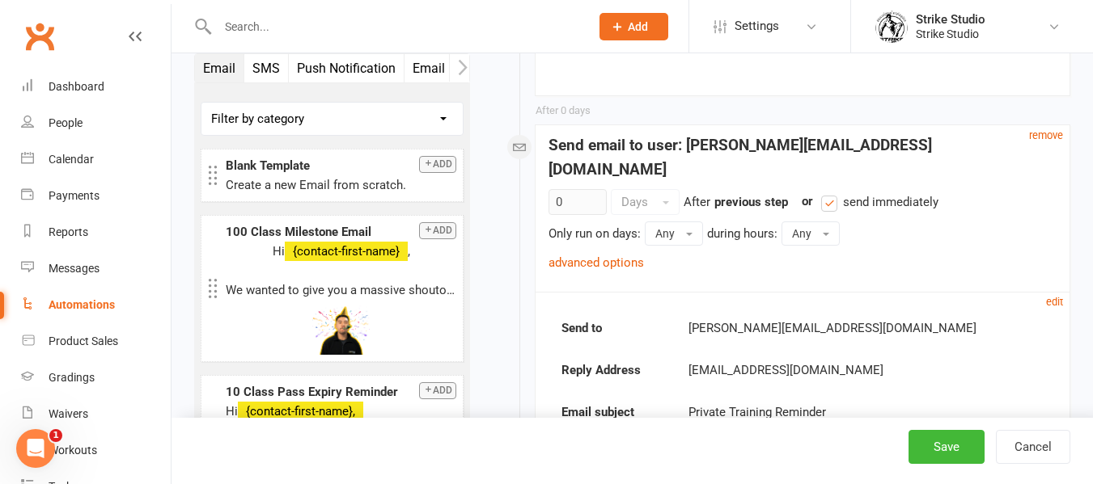
click at [1059, 136] on small "remove" at bounding box center [1046, 135] width 34 height 12
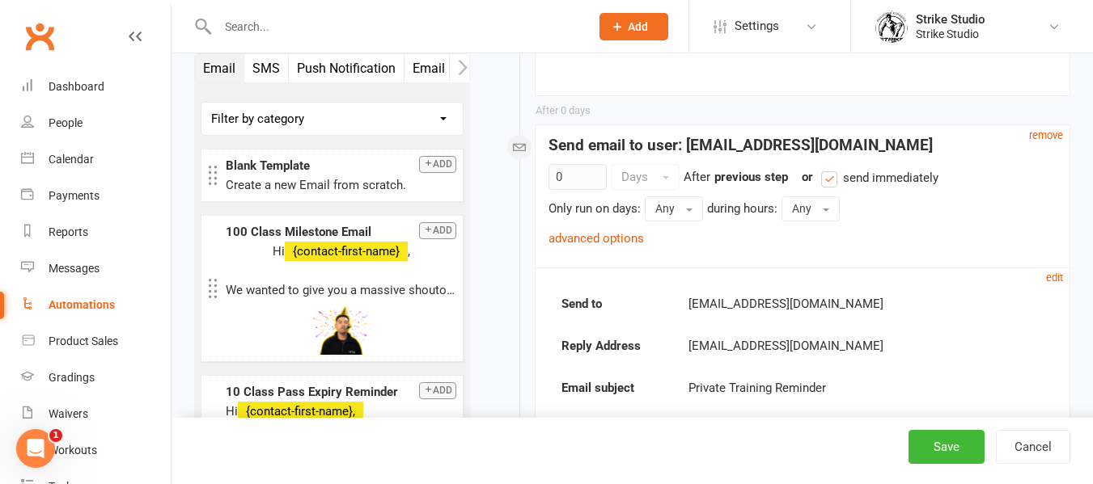
click at [1059, 136] on small "remove" at bounding box center [1046, 135] width 34 height 12
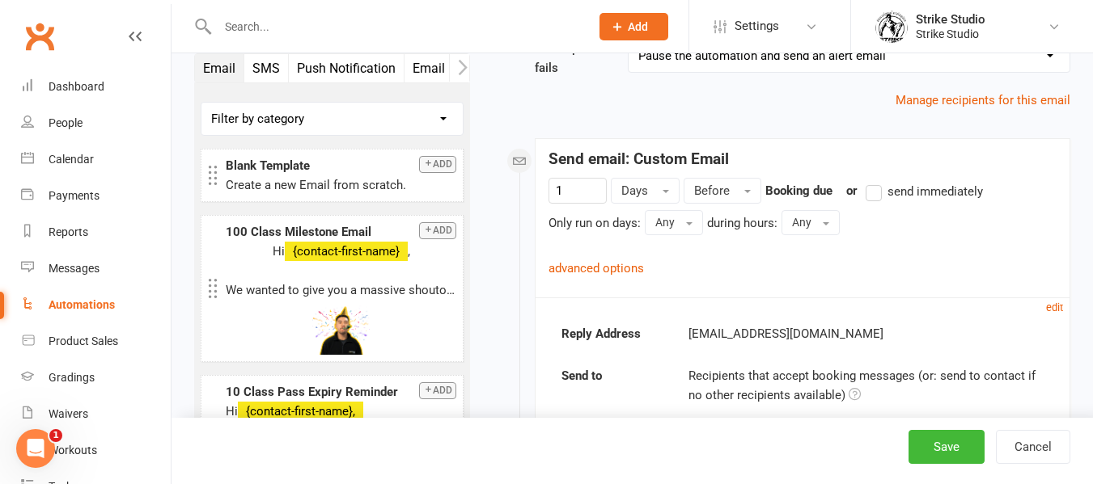
scroll to position [258, 0]
click at [578, 270] on link "advanced options" at bounding box center [595, 269] width 95 height 15
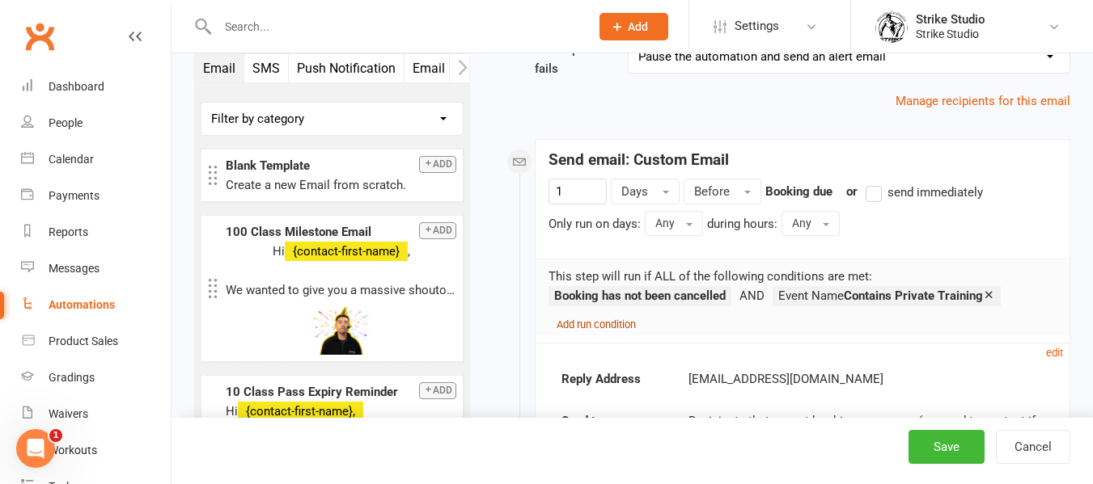
click at [606, 321] on small "Add run condition" at bounding box center [595, 325] width 79 height 12
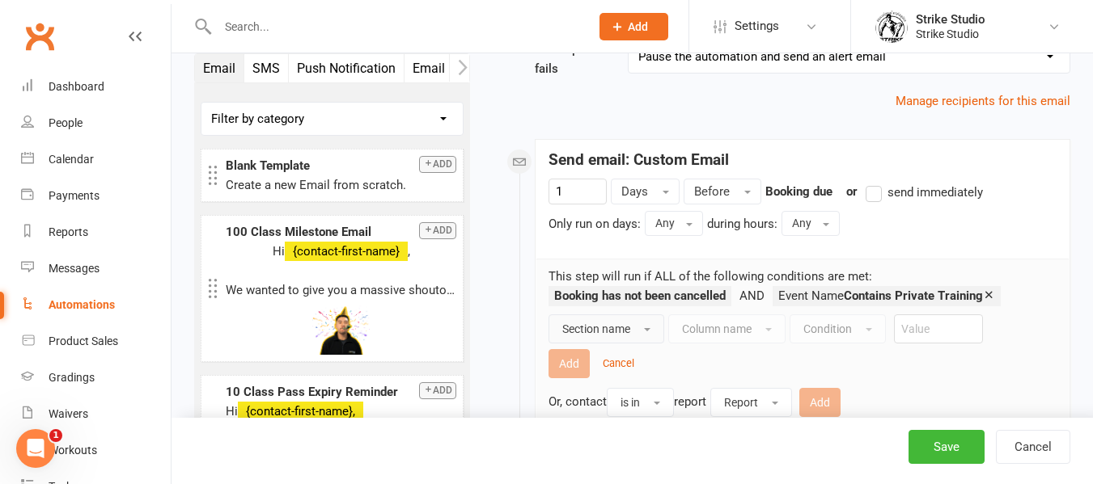
click at [620, 330] on span "Section name" at bounding box center [596, 329] width 68 height 13
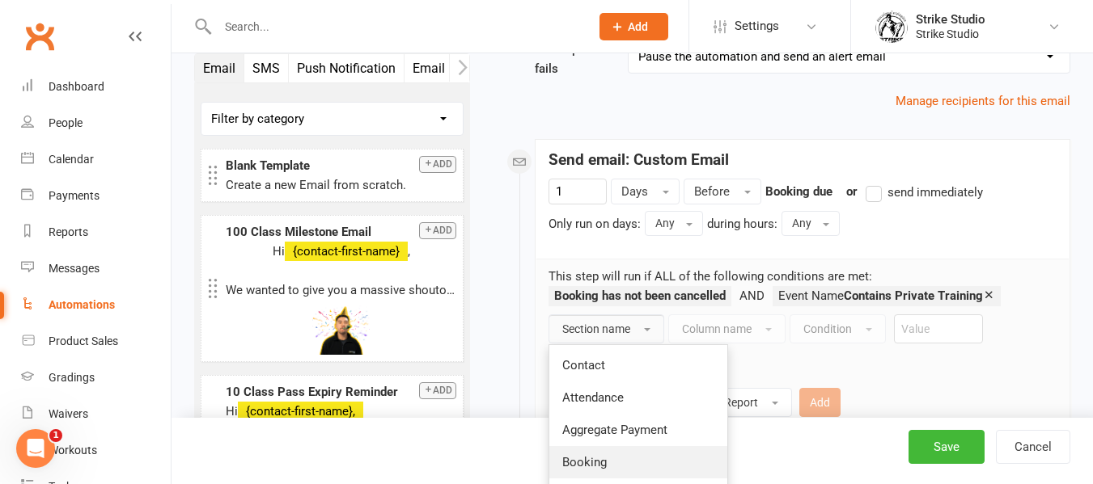
click at [613, 454] on link "Booking" at bounding box center [638, 462] width 178 height 32
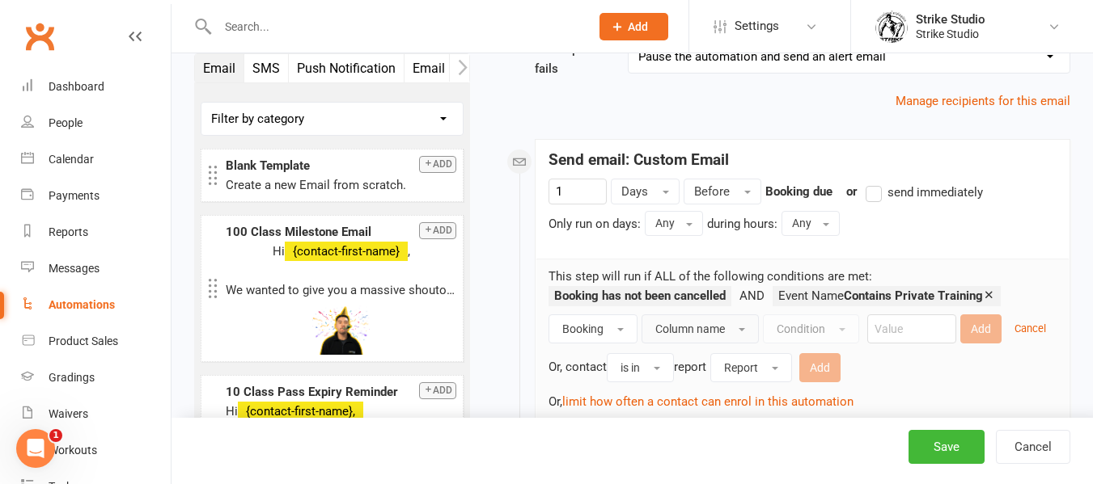
click at [718, 328] on span "Column name" at bounding box center [690, 329] width 70 height 13
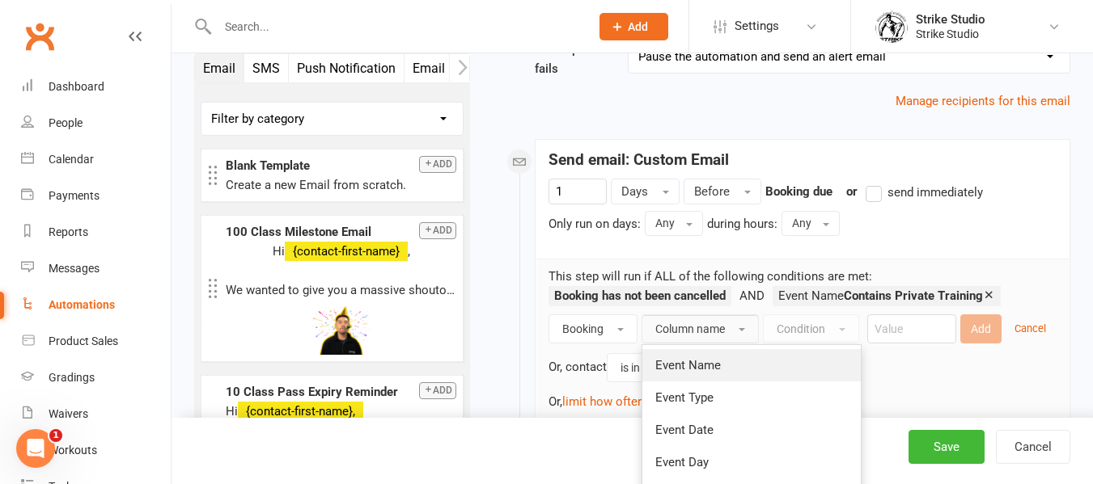
click at [726, 366] on link "Event Name" at bounding box center [751, 365] width 218 height 32
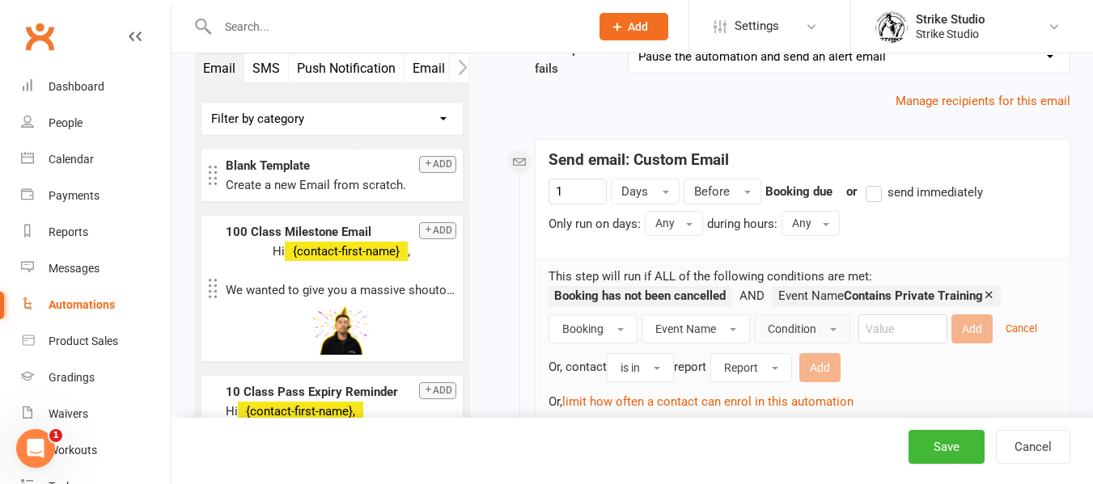
click at [798, 318] on button "Condition" at bounding box center [802, 329] width 96 height 29
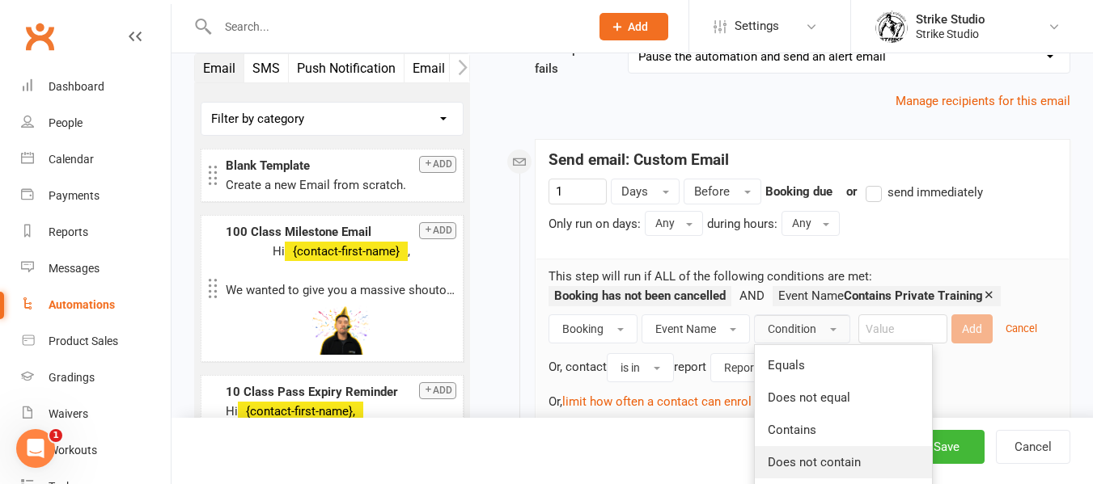
click at [835, 466] on span "Does not contain" at bounding box center [813, 462] width 93 height 15
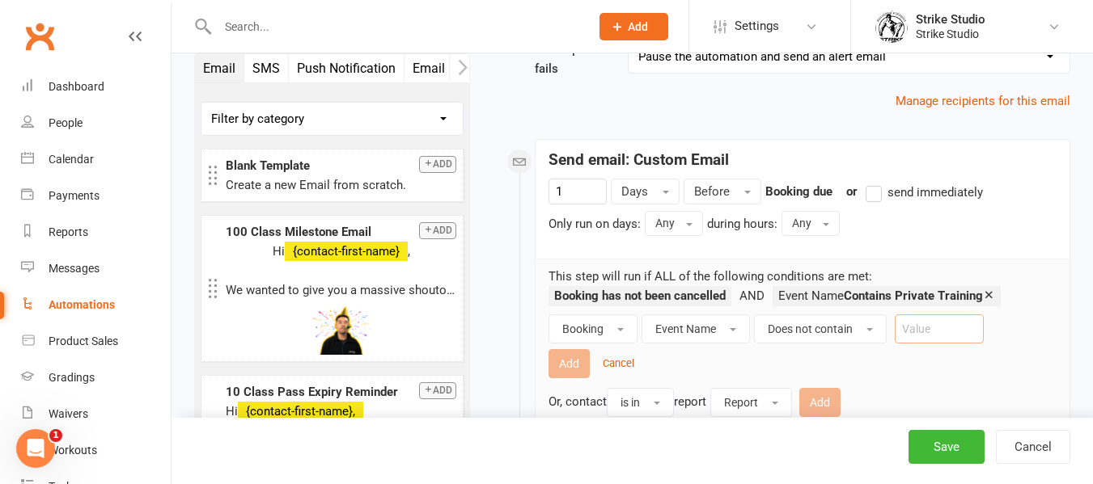
click at [919, 325] on input "text" at bounding box center [938, 329] width 89 height 29
paste input "fight club"
type input "fight club"
click at [581, 366] on button "Add" at bounding box center [568, 363] width 41 height 29
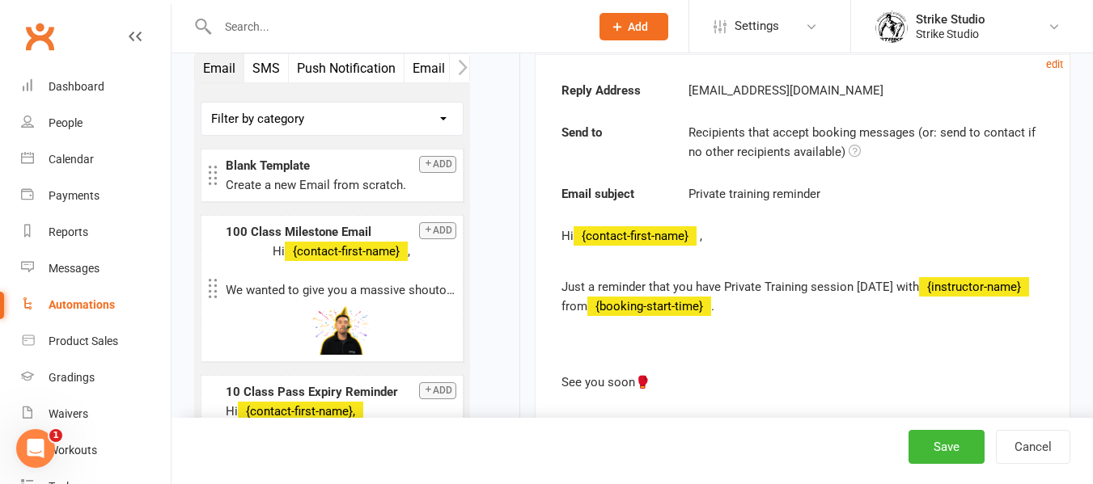
scroll to position [581, 0]
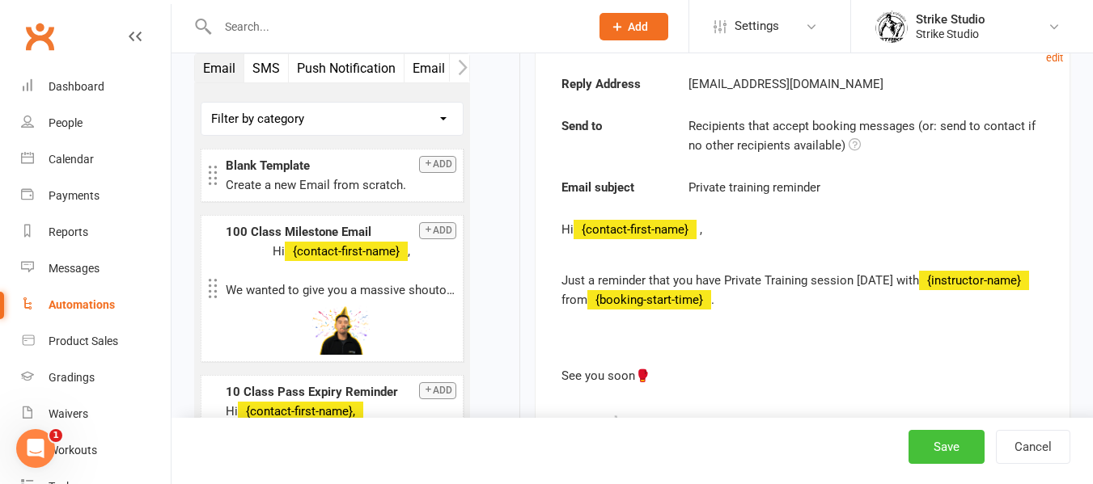
click at [936, 450] on button "Save" at bounding box center [946, 447] width 76 height 34
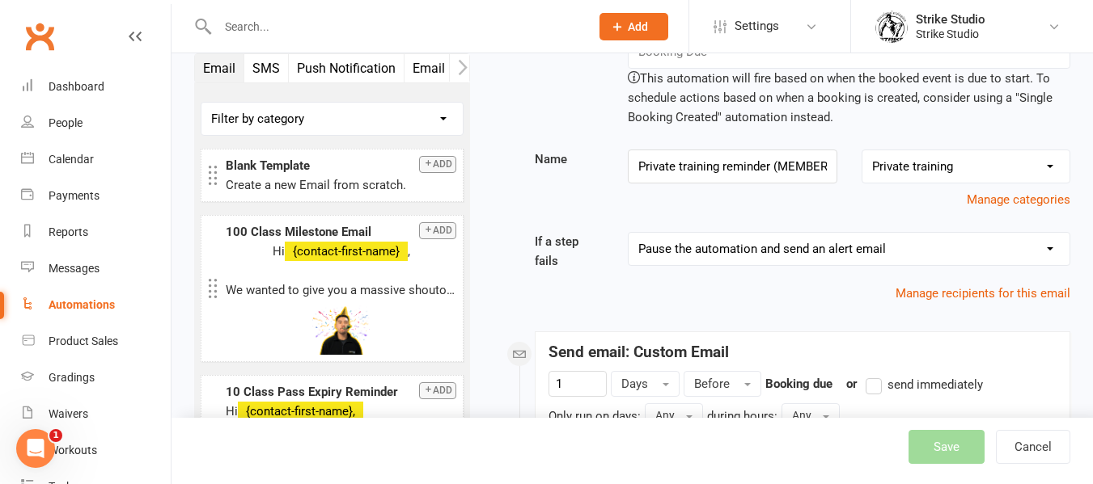
scroll to position [0, 0]
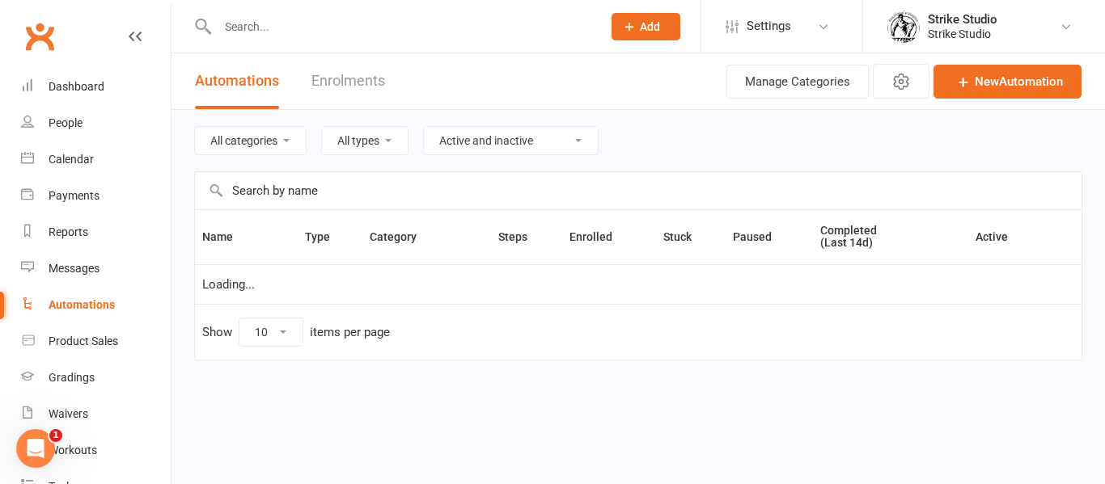
select select "100"
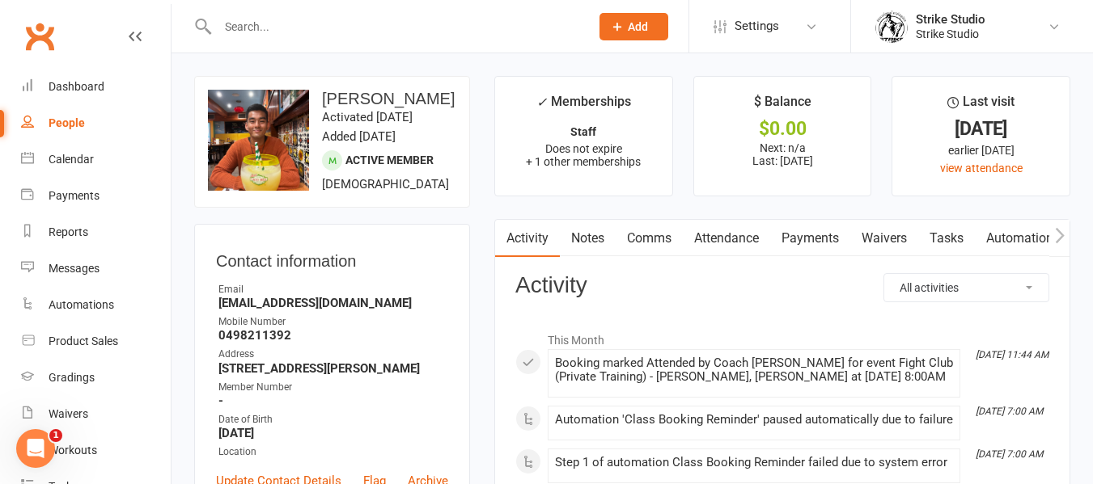
click at [1021, 241] on link "Automations" at bounding box center [1022, 238] width 96 height 37
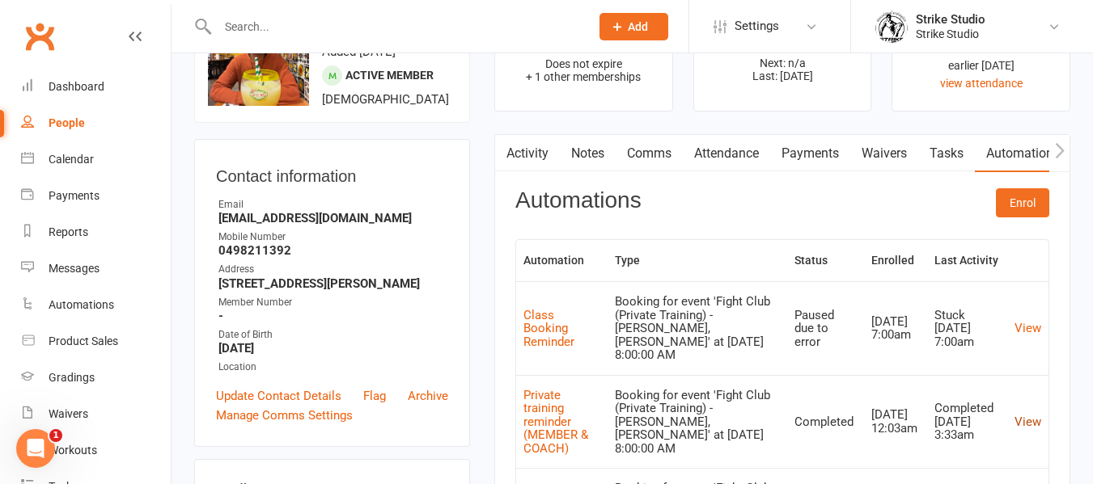
scroll to position [162, 0]
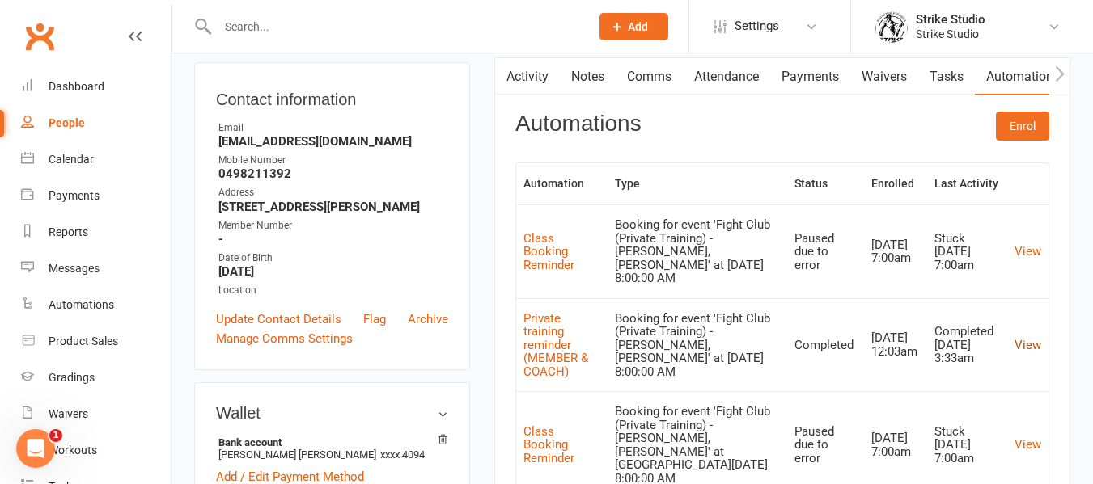
click at [1029, 344] on link "View" at bounding box center [1027, 345] width 27 height 15
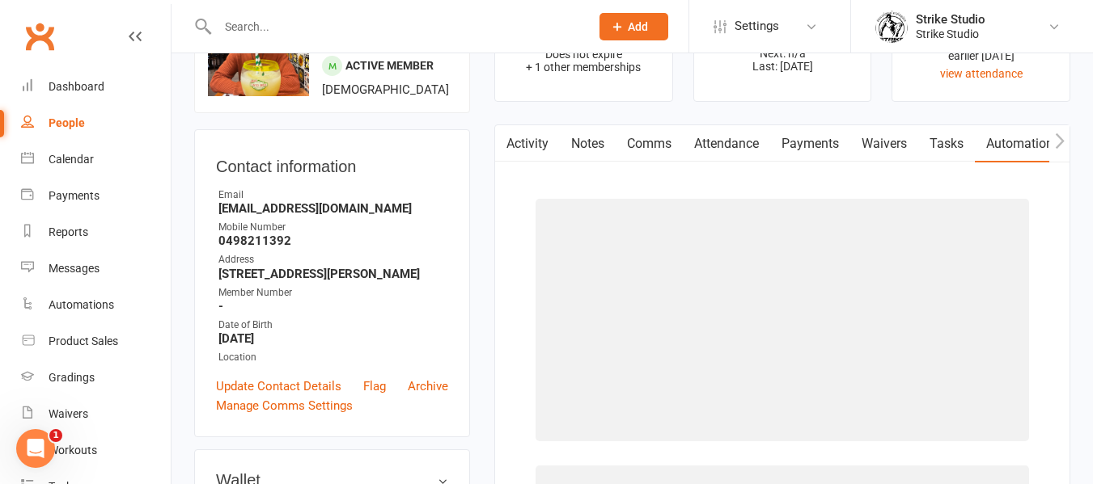
scroll to position [243, 0]
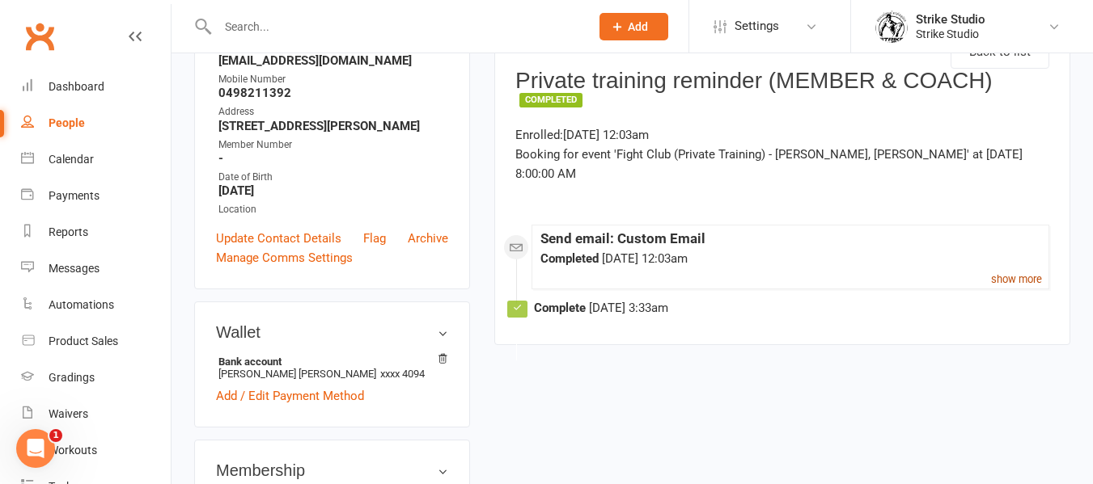
click at [1031, 273] on small "show more" at bounding box center [1016, 279] width 51 height 12
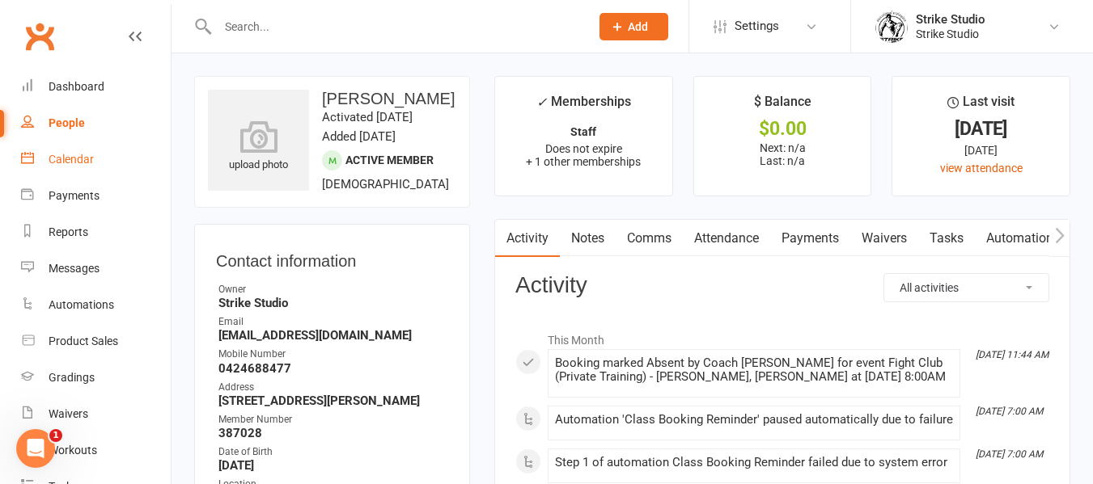
click at [81, 153] on div "Calendar" at bounding box center [71, 159] width 45 height 13
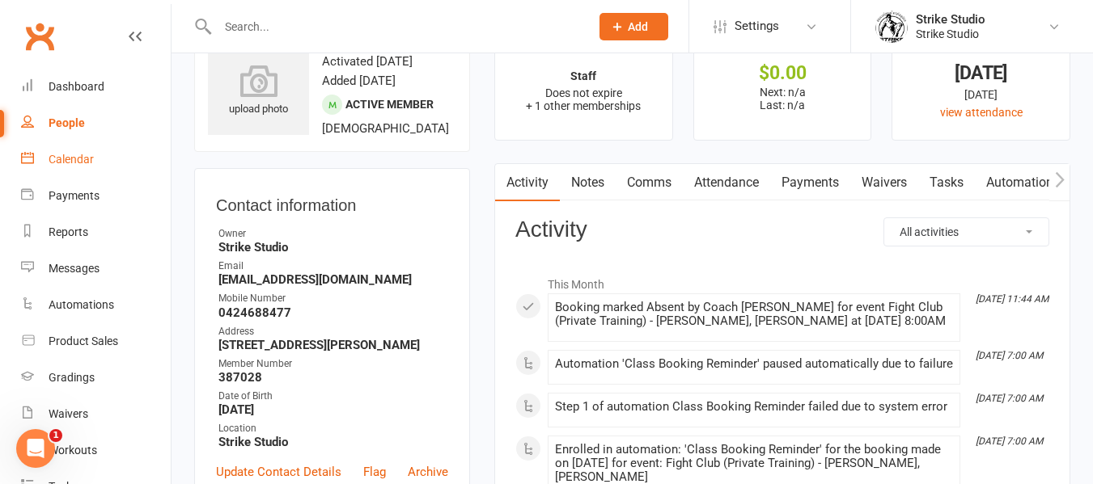
scroll to position [81, 0]
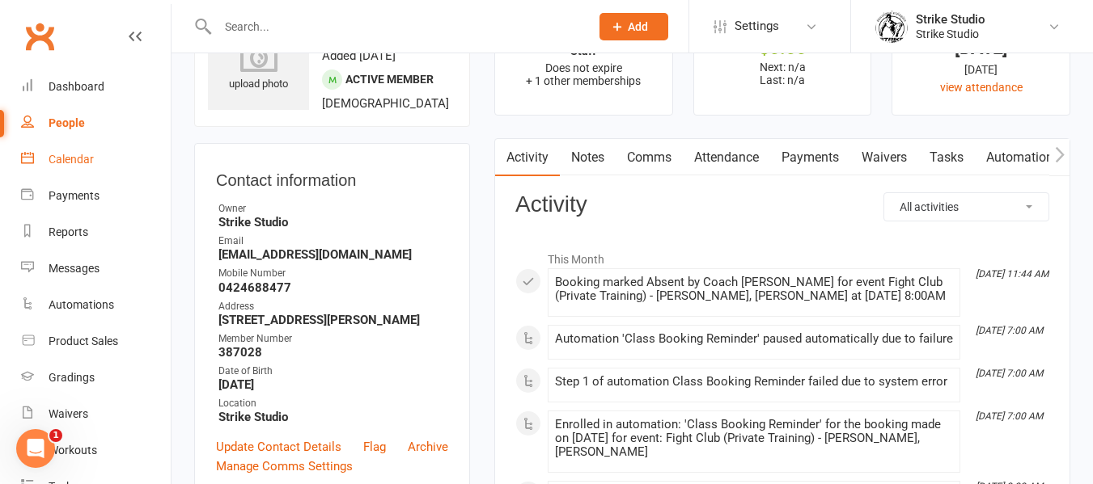
click at [1024, 174] on link "Automations" at bounding box center [1022, 157] width 96 height 37
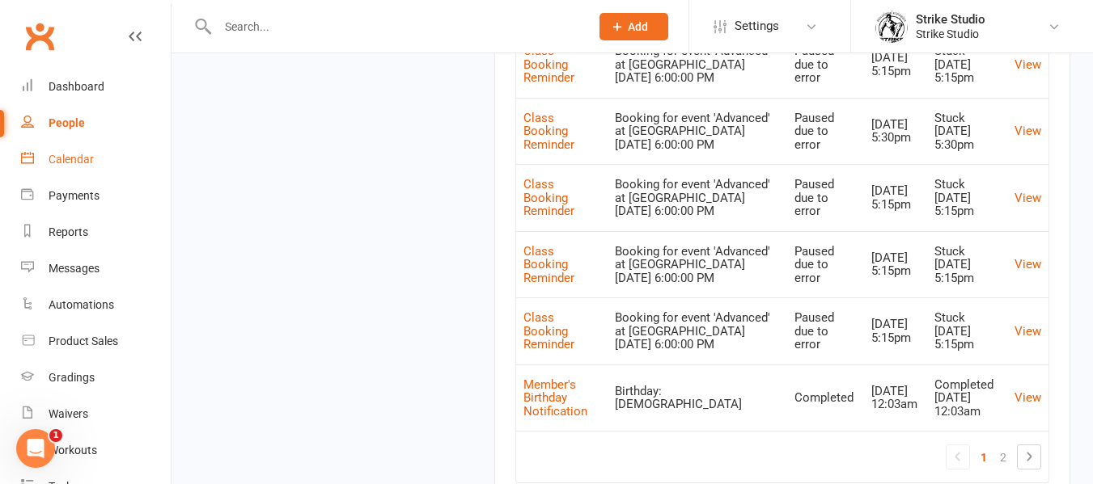
scroll to position [1900, 0]
